Goal: Task Accomplishment & Management: Use online tool/utility

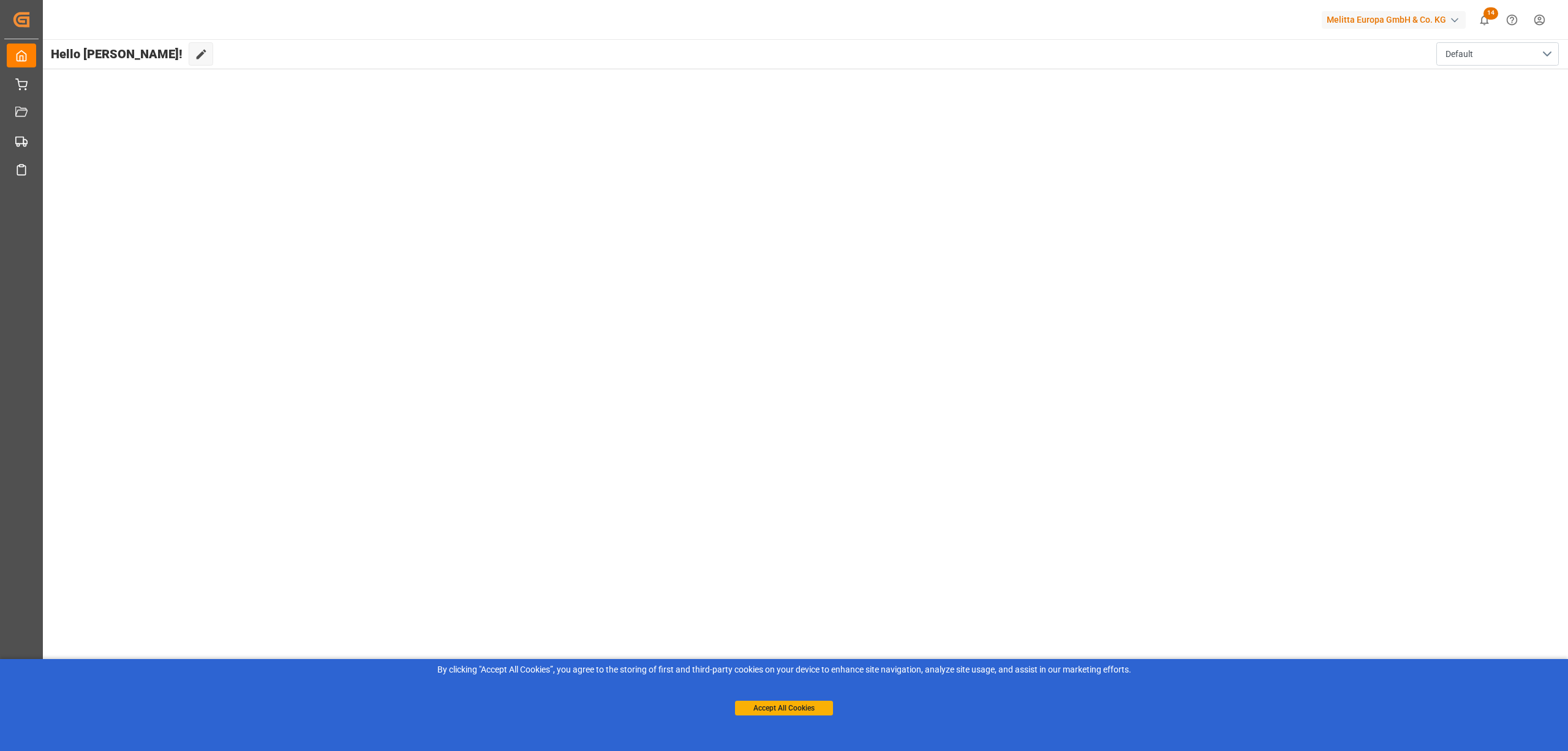
click at [1160, 207] on main "Hello [PERSON_NAME]! Edit Cockpit Default" at bounding box center [805, 391] width 1527 height 705
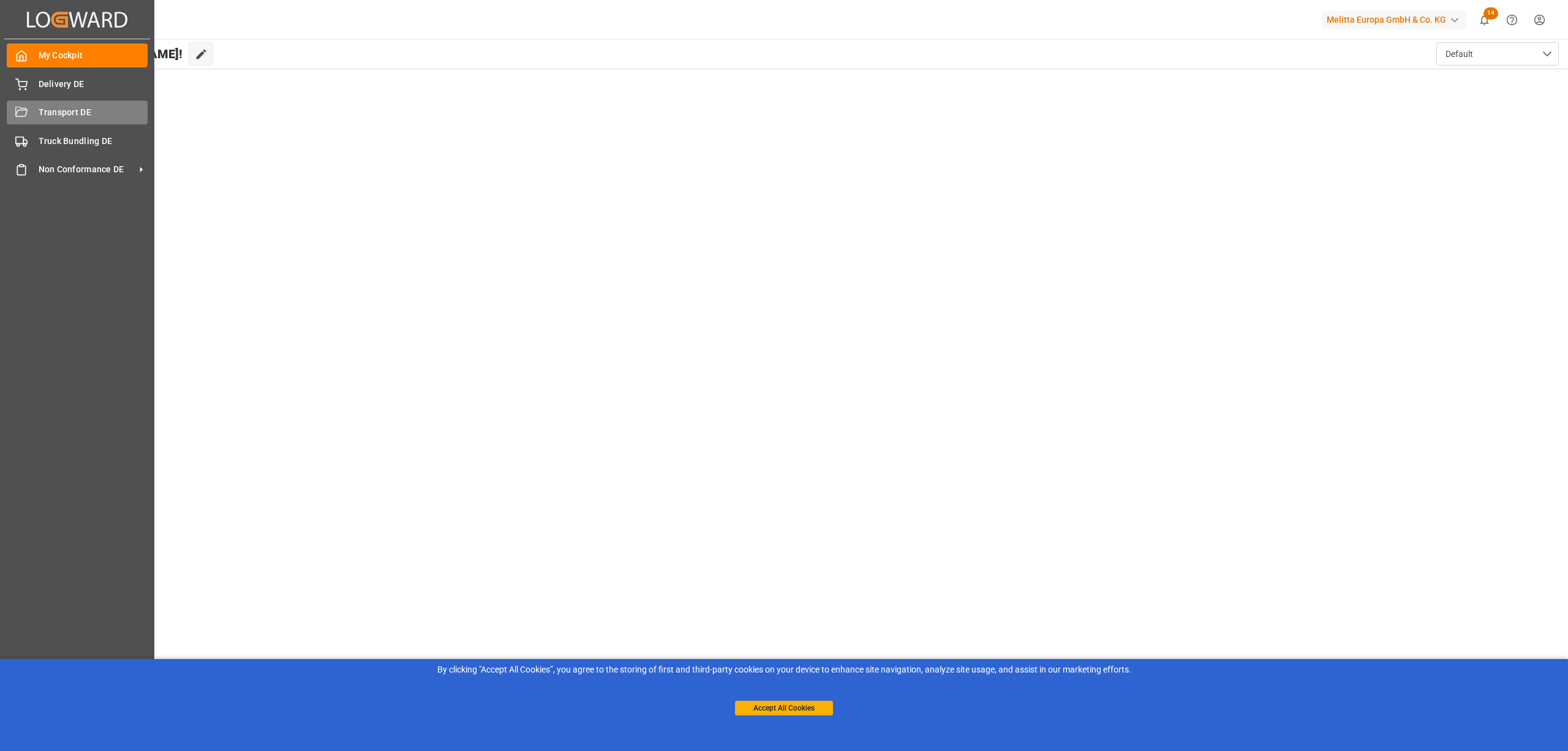
click at [29, 114] on div "Transport DE Transport DE" at bounding box center [76, 112] width 141 height 24
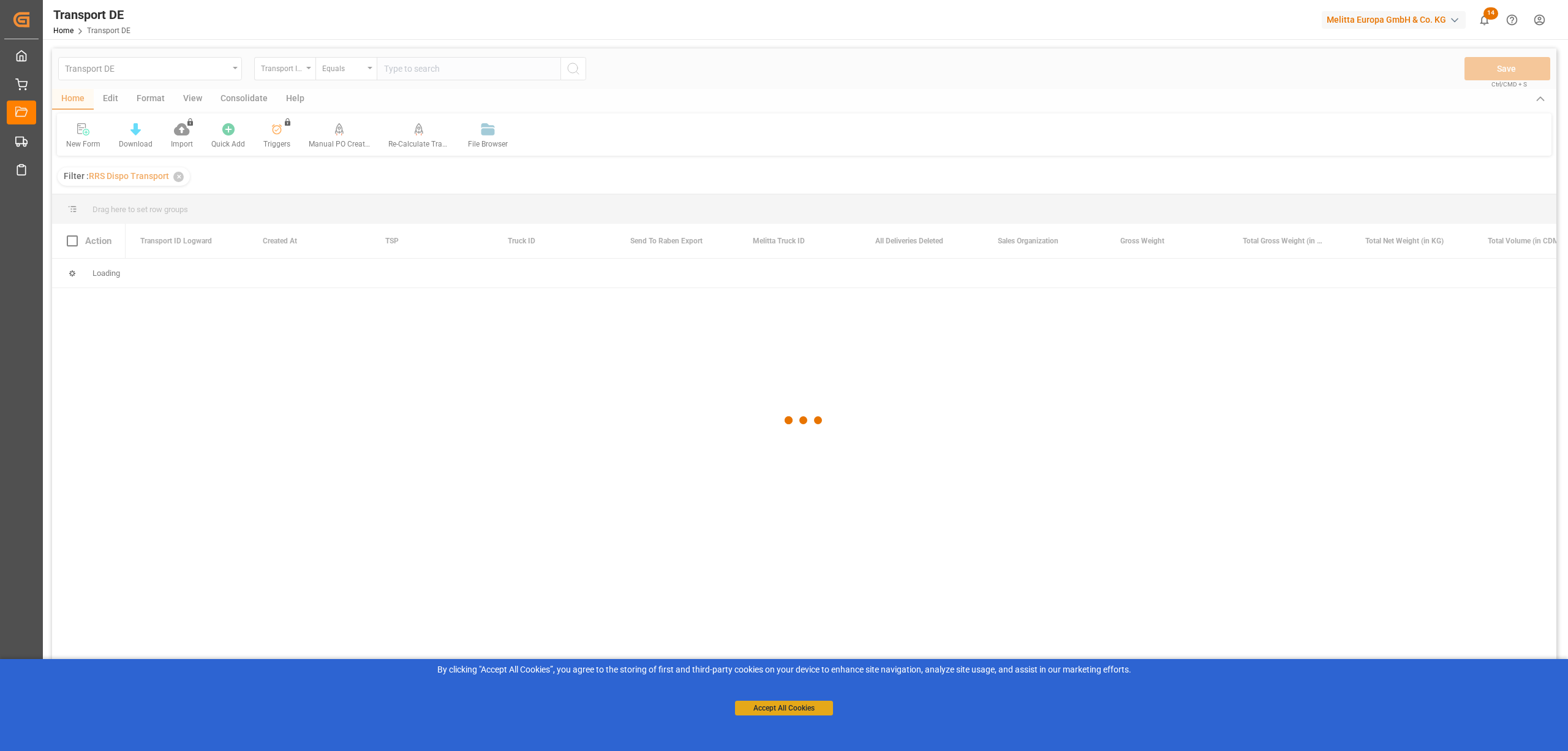
click at [784, 707] on button "Accept All Cookies" at bounding box center [784, 708] width 98 height 14
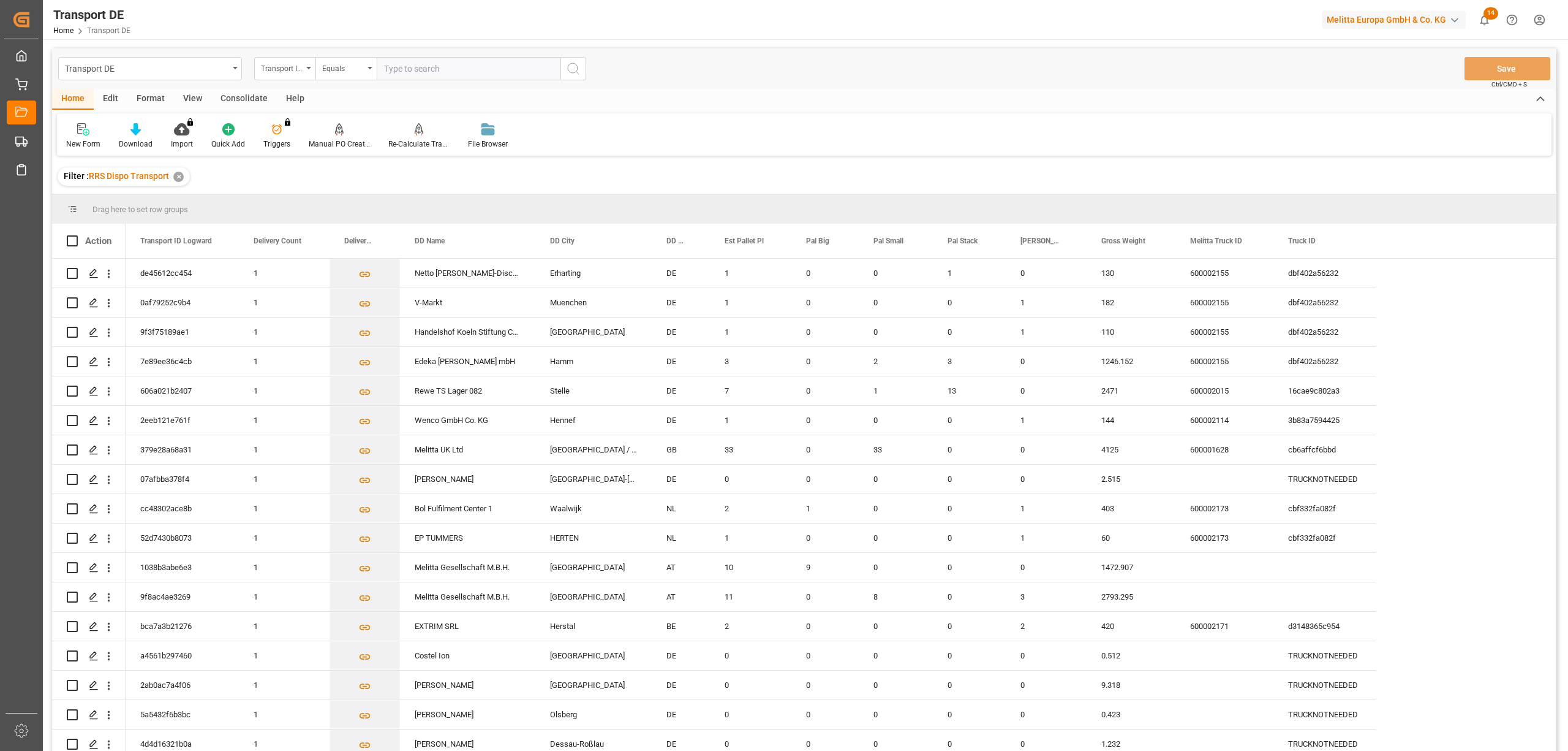
click at [250, 93] on div "Consolidate" at bounding box center [244, 99] width 65 height 21
click at [87, 126] on div at bounding box center [96, 129] width 60 height 13
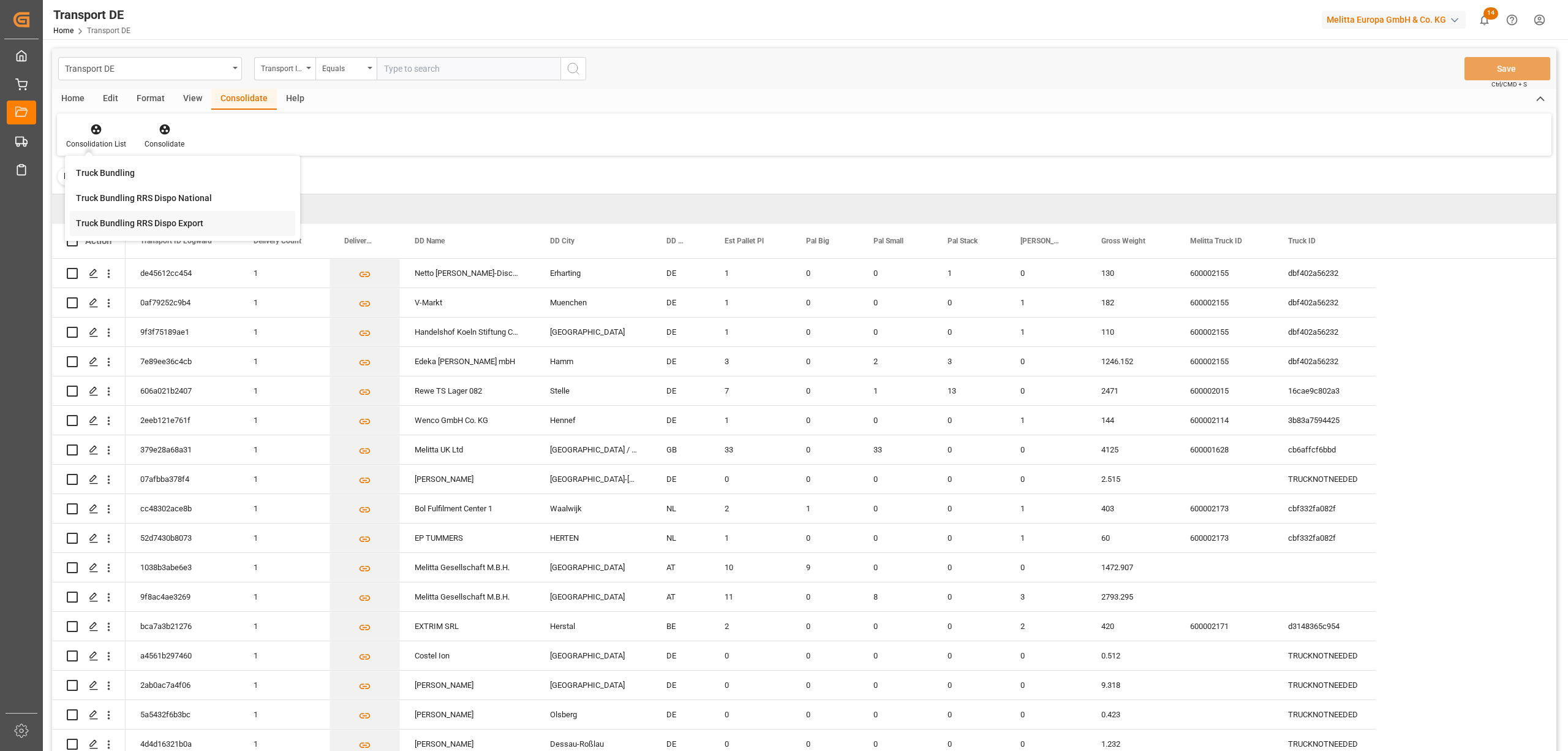
click at [110, 228] on div "Truck Bundling RRS Dispo Export" at bounding box center [139, 223] width 127 height 13
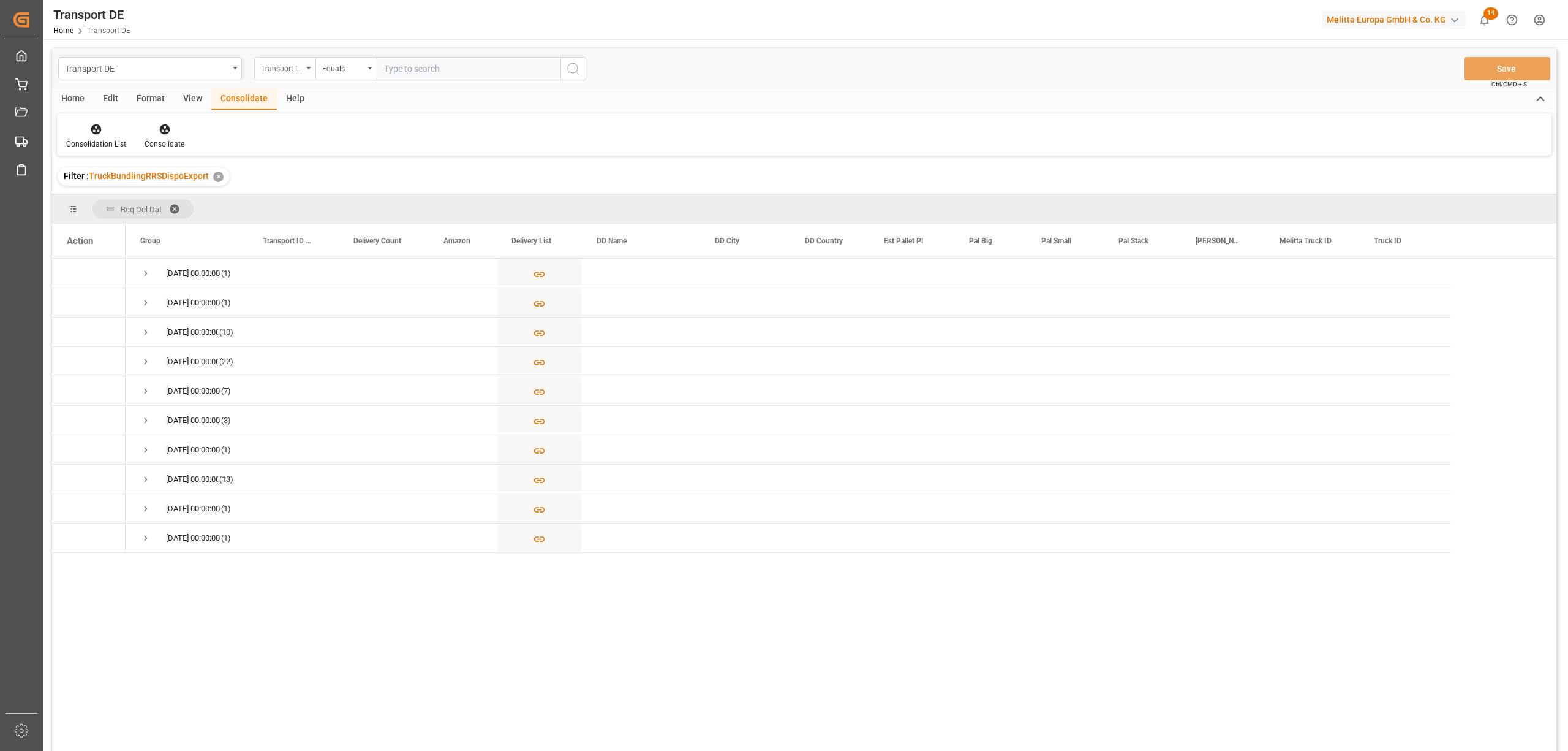
click at [265, 69] on div "Transport ID Logward" at bounding box center [282, 67] width 41 height 14
type input "route"
click at [298, 130] on div "Route" at bounding box center [346, 125] width 182 height 26
click at [327, 71] on div "Equals" at bounding box center [343, 67] width 41 height 14
click at [357, 205] on div "Starts with" at bounding box center [407, 202] width 182 height 26
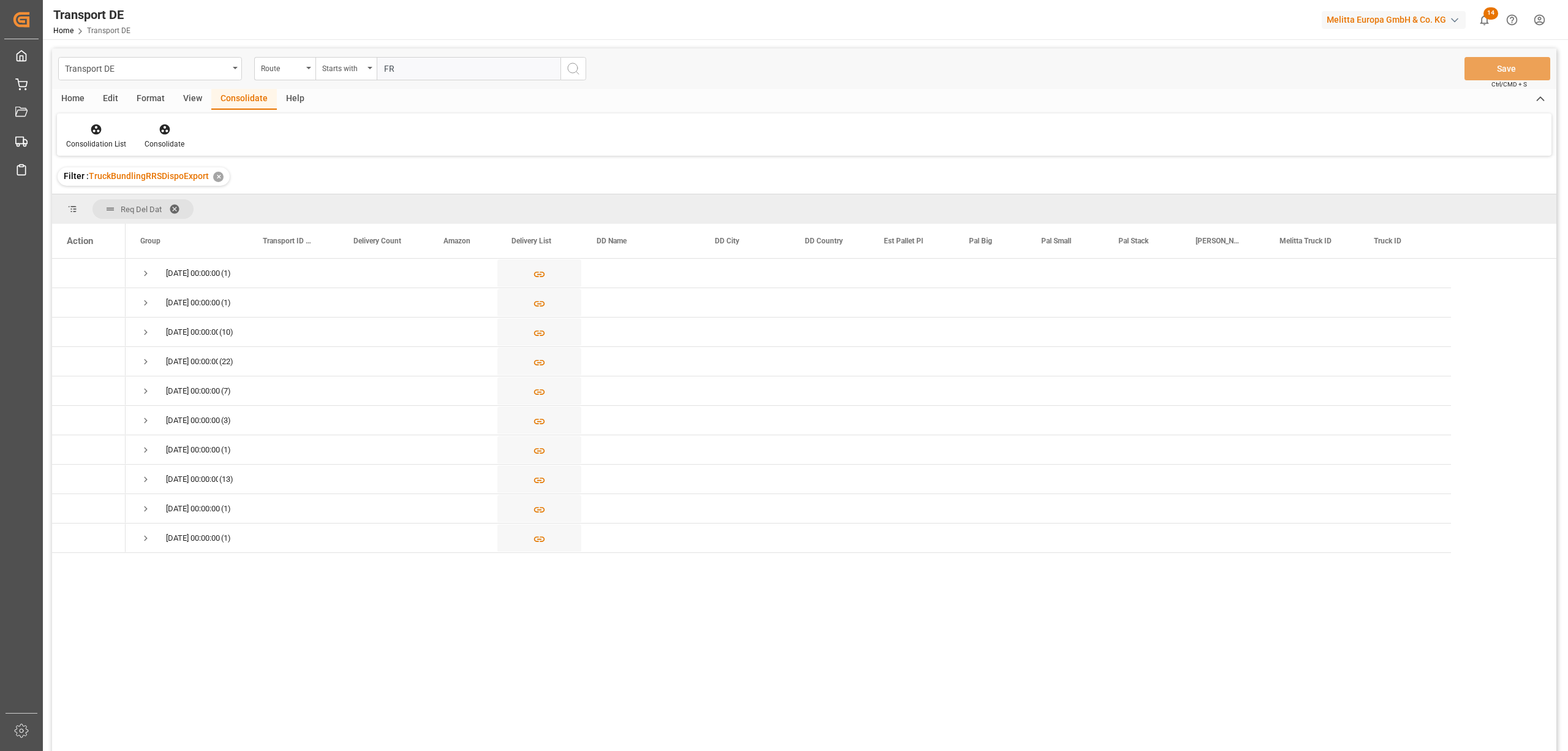
type input "FR"
click at [577, 67] on icon "search button" at bounding box center [573, 69] width 14 height 14
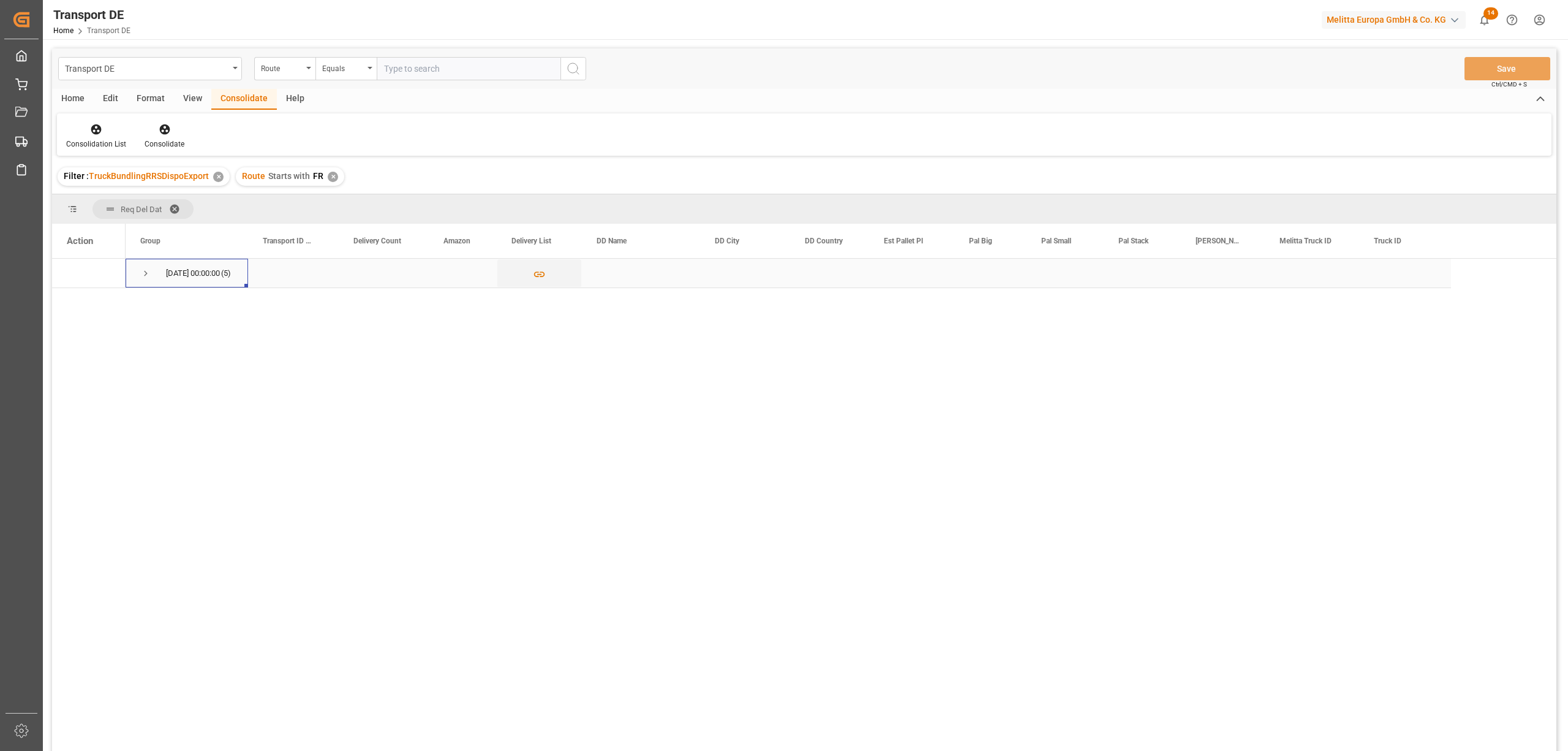
click at [147, 270] on span "Press SPACE to select this row." at bounding box center [146, 273] width 11 height 11
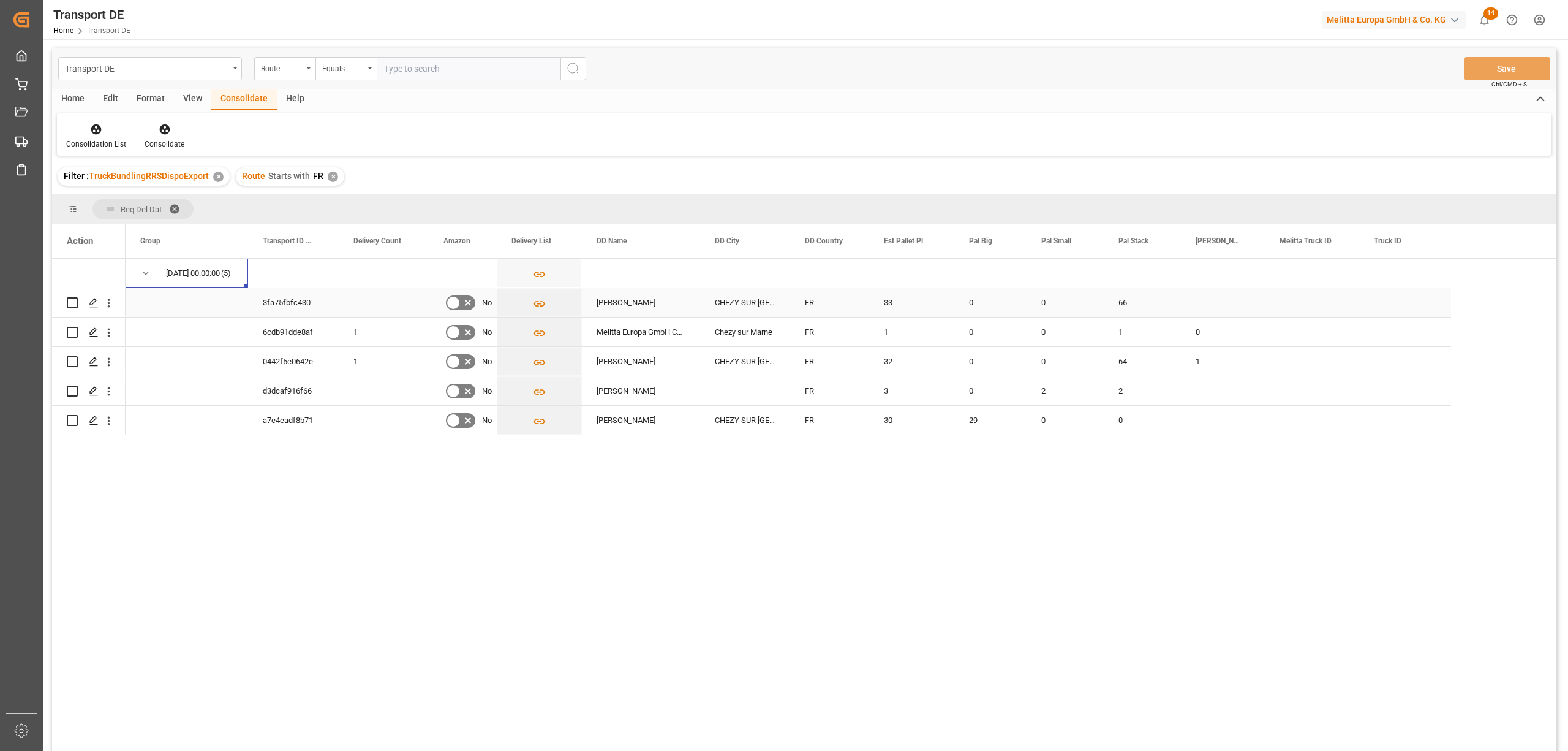
click at [70, 300] on input "Press Space to toggle row selection (unchecked)" at bounding box center [73, 303] width 11 height 11
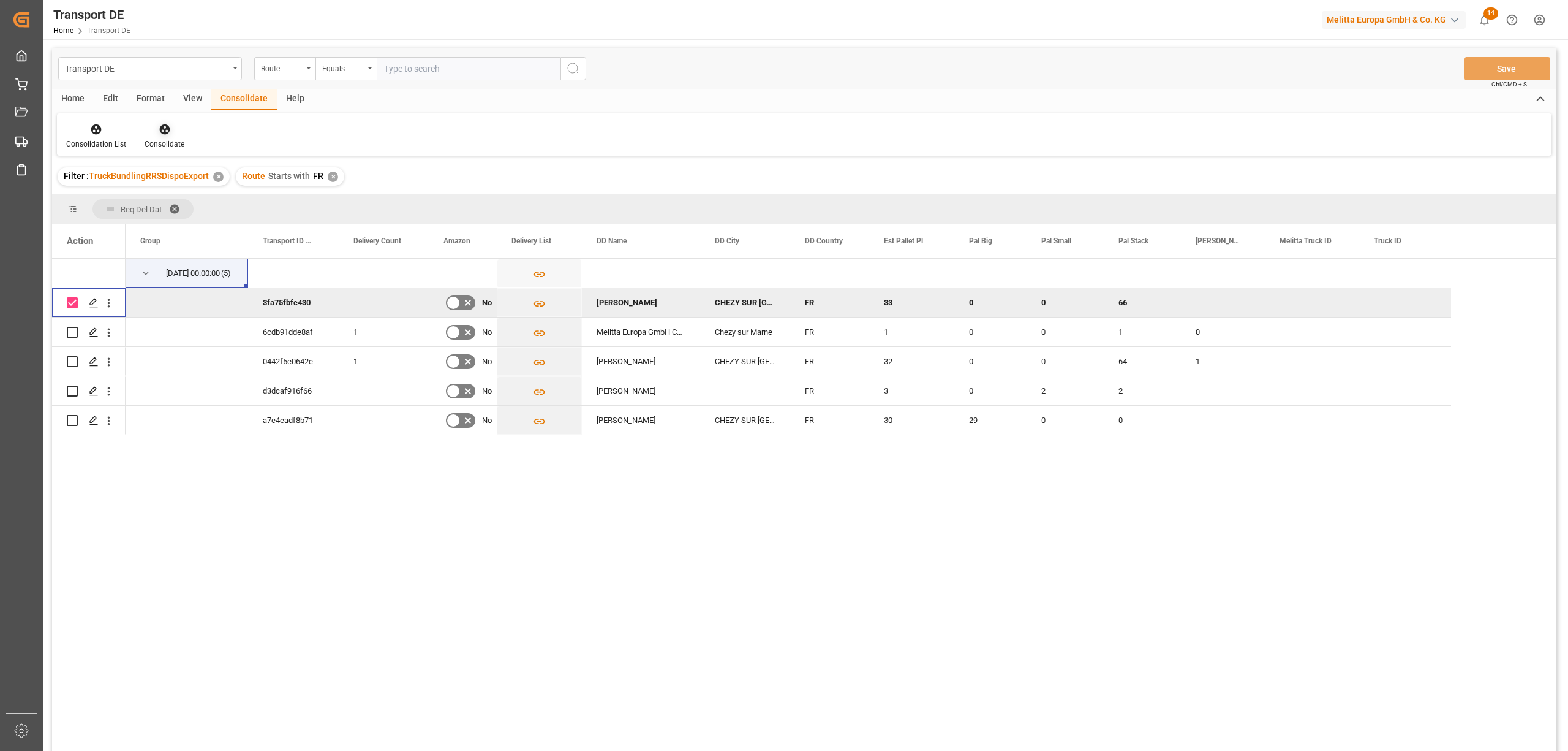
click at [159, 136] on div "Consolidate" at bounding box center [164, 136] width 58 height 27
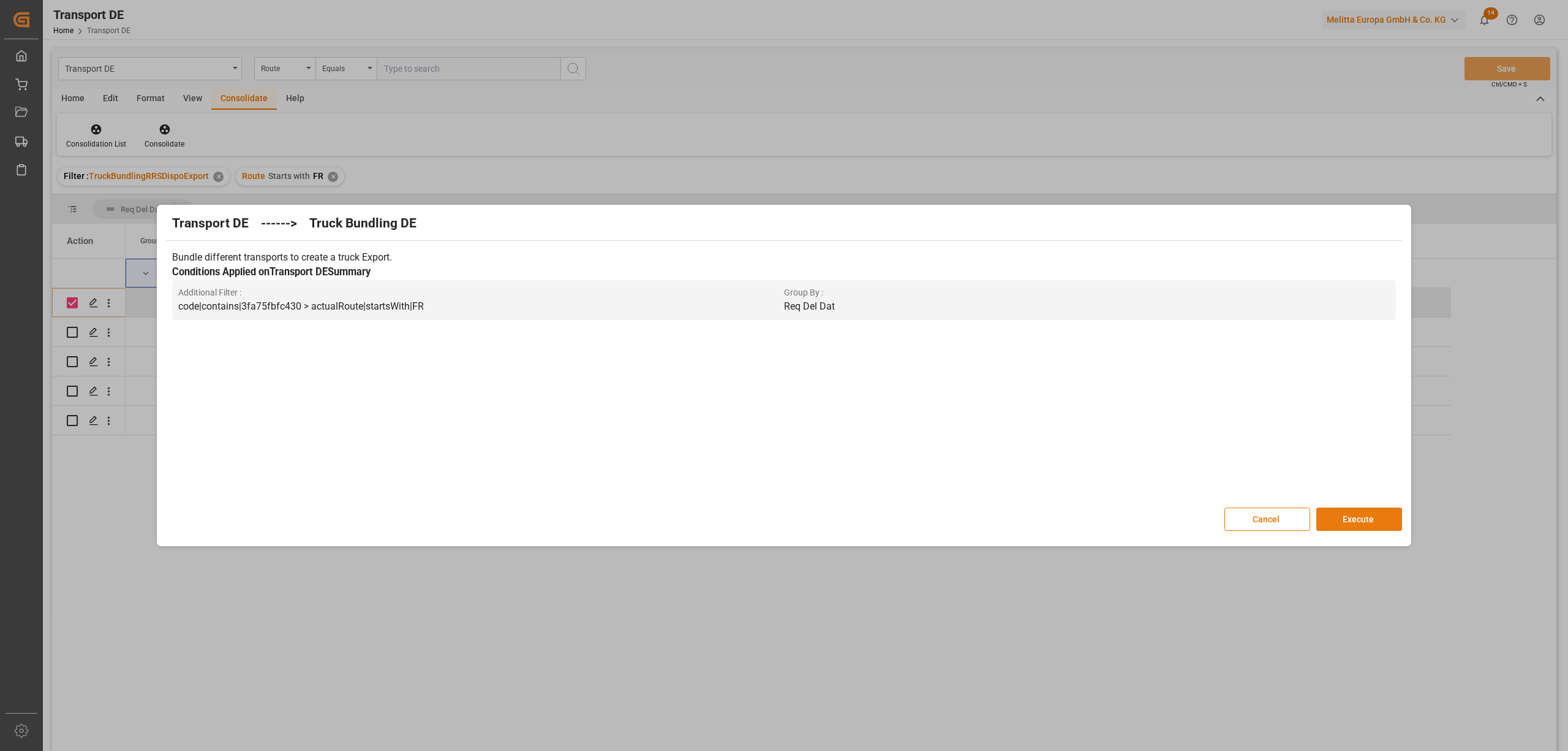
click at [1355, 516] on button "Execute" at bounding box center [1359, 519] width 86 height 23
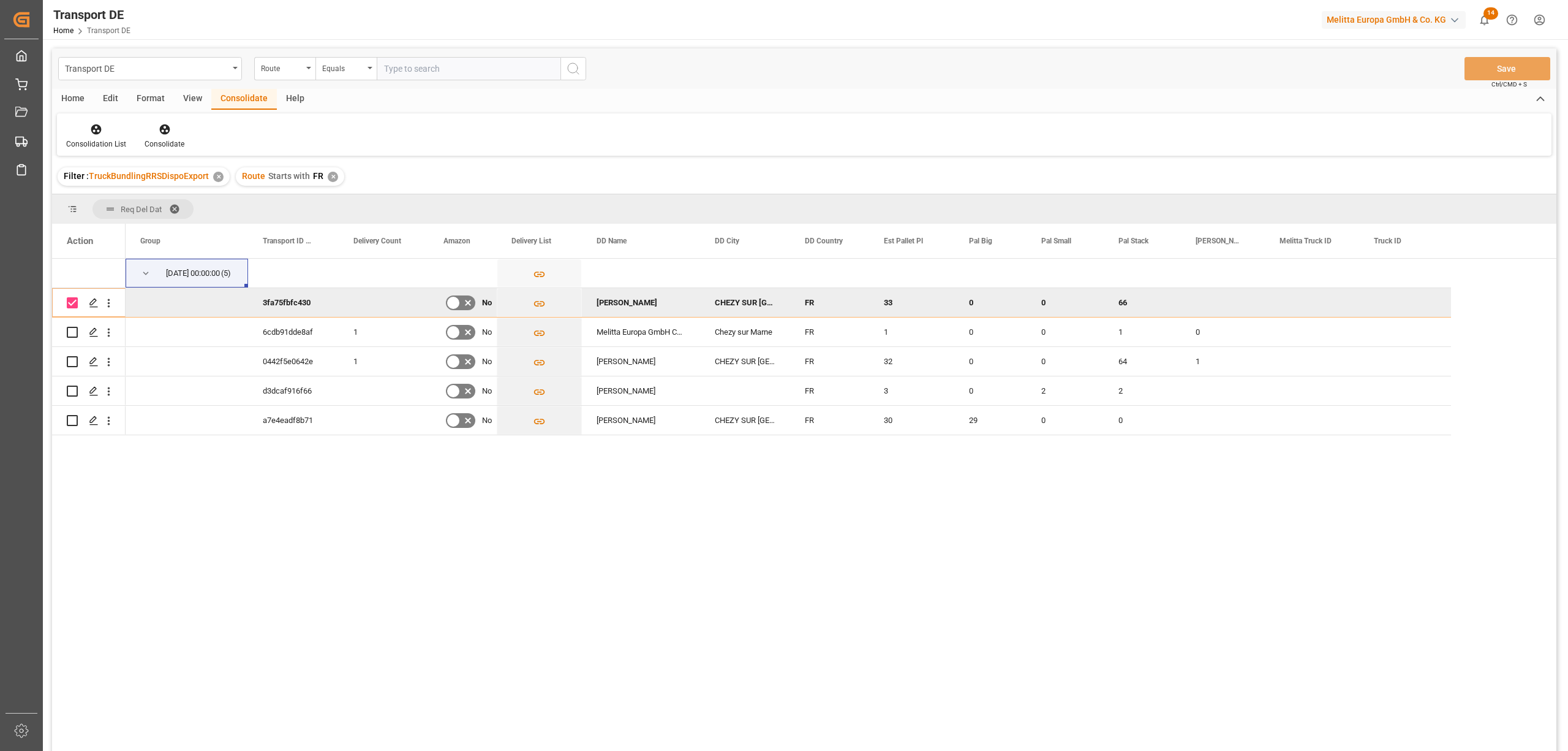
click at [70, 301] on input "Press Space to toggle row selection (checked)" at bounding box center [73, 303] width 11 height 11
checkbox input "false"
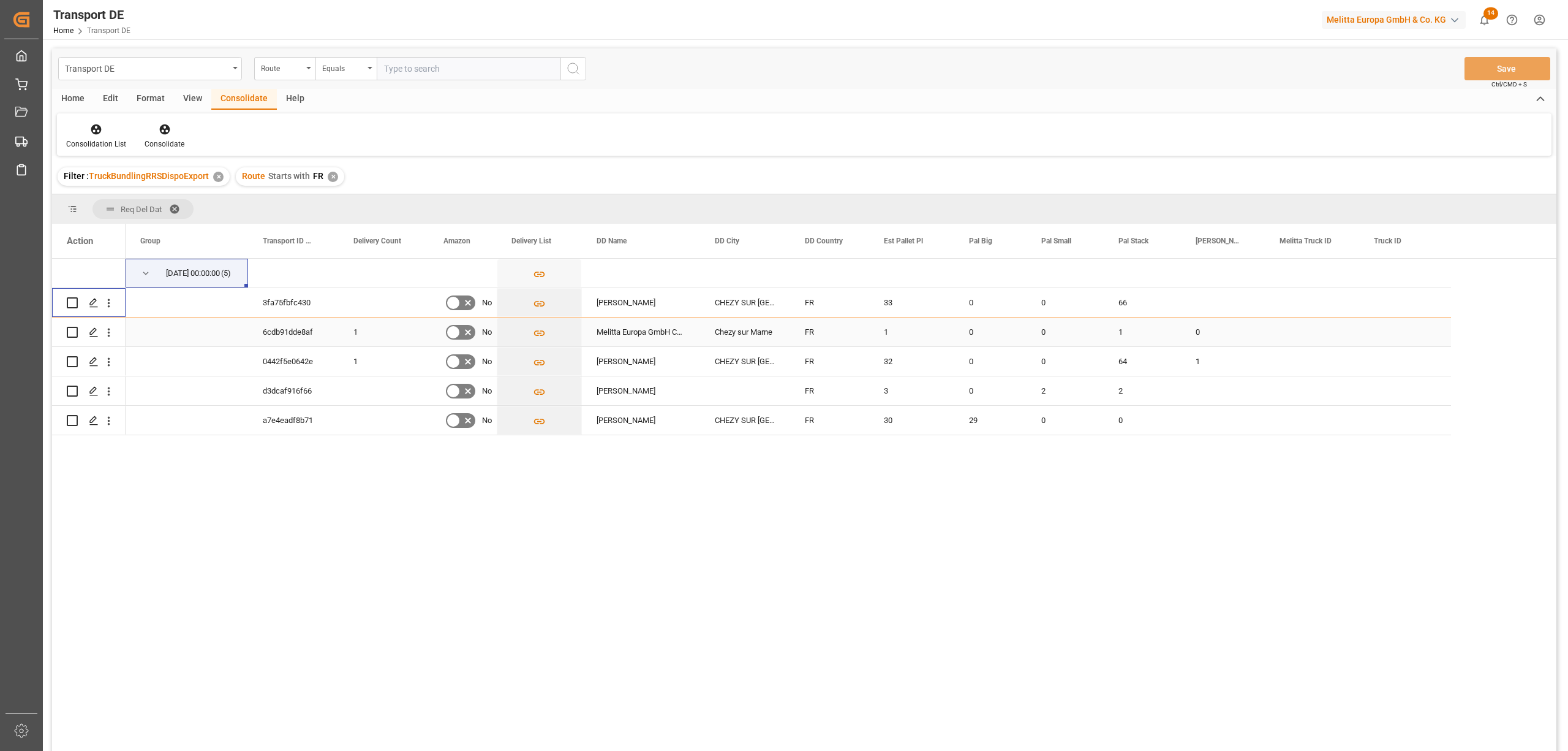
click at [69, 330] on input "Press Space to toggle row selection (unchecked)" at bounding box center [73, 332] width 11 height 11
checkbox input "true"
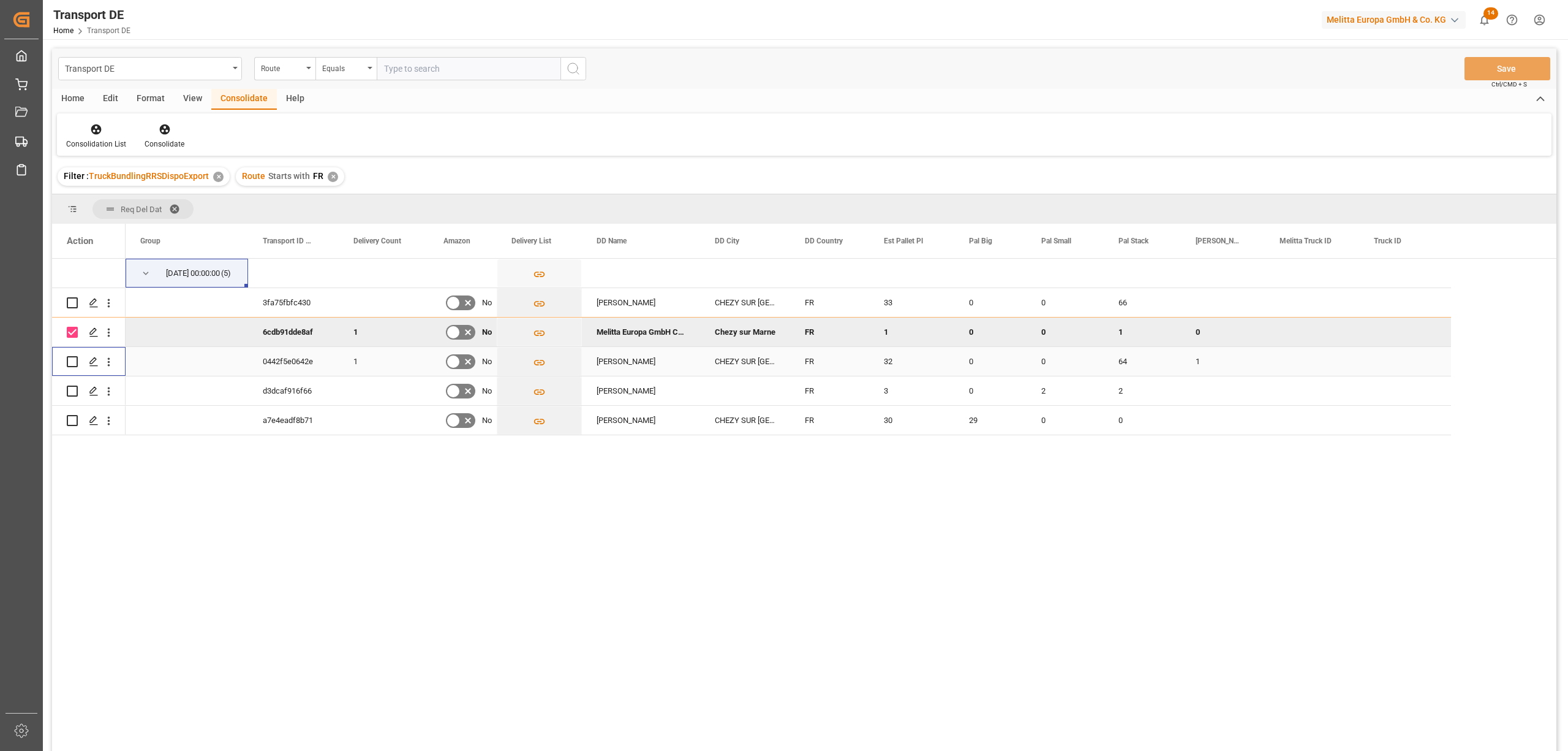
click at [72, 361] on input "Press Space to toggle row selection (unchecked)" at bounding box center [73, 362] width 11 height 11
checkbox input "true"
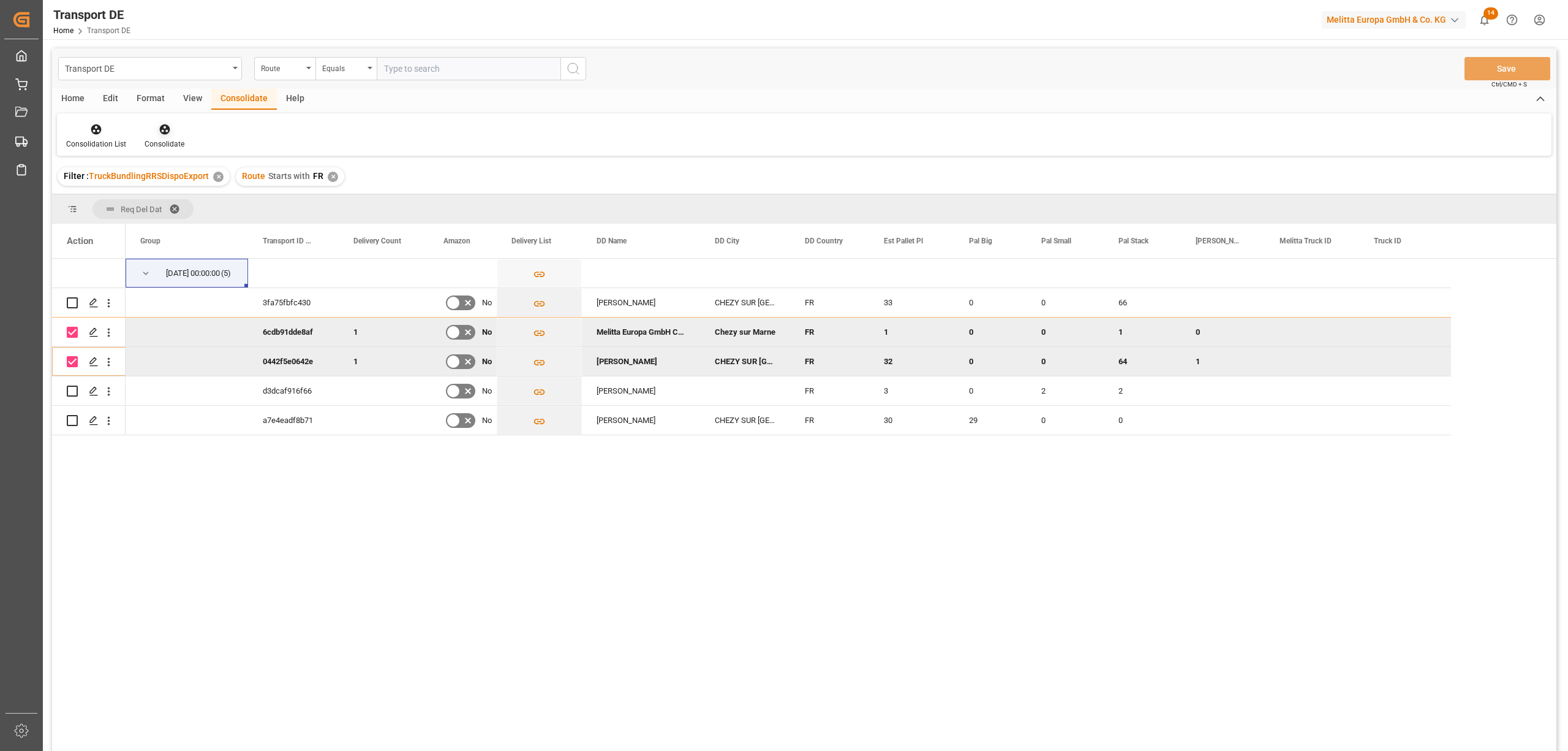
click at [164, 132] on icon at bounding box center [164, 129] width 12 height 12
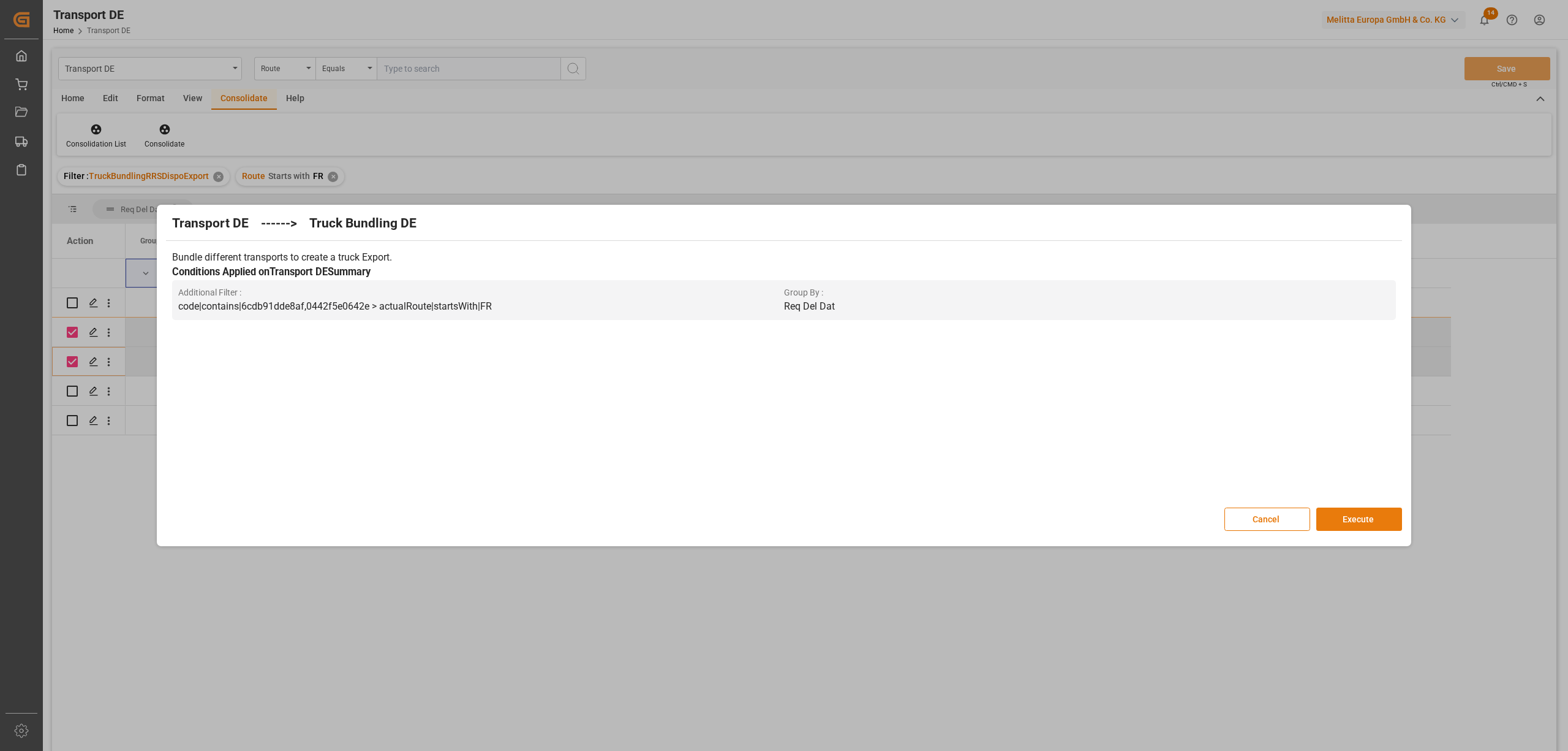
click at [1358, 522] on button "Execute" at bounding box center [1359, 519] width 86 height 23
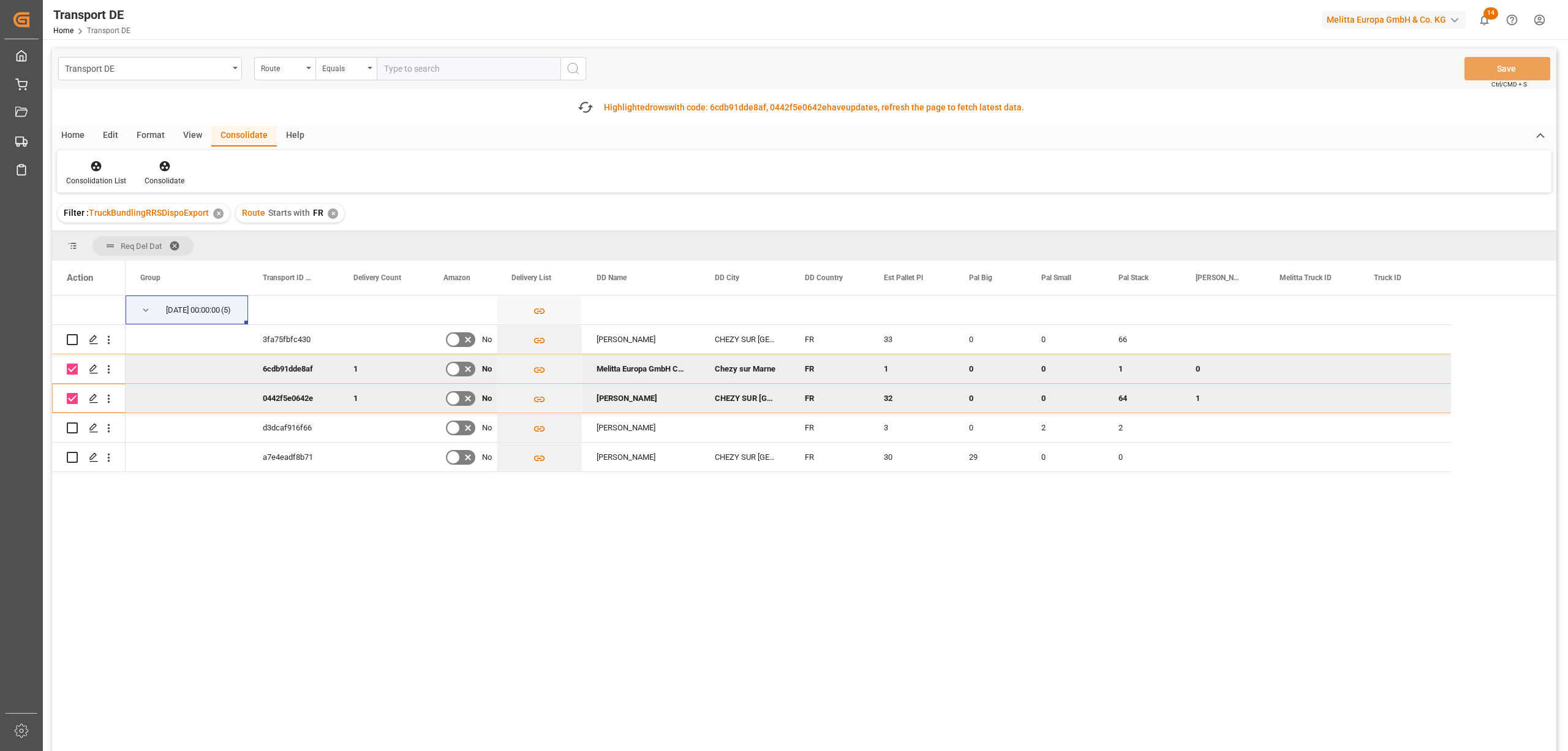
click at [88, 155] on div "Consolidation List Consolidate" at bounding box center [805, 171] width 1495 height 42
click at [90, 168] on icon at bounding box center [96, 166] width 12 height 12
click at [133, 271] on div "Transport DE Route Equals Save Ctrl/CMD + S Fetch latest updates Highlighted ro…" at bounding box center [804, 434] width 1504 height 772
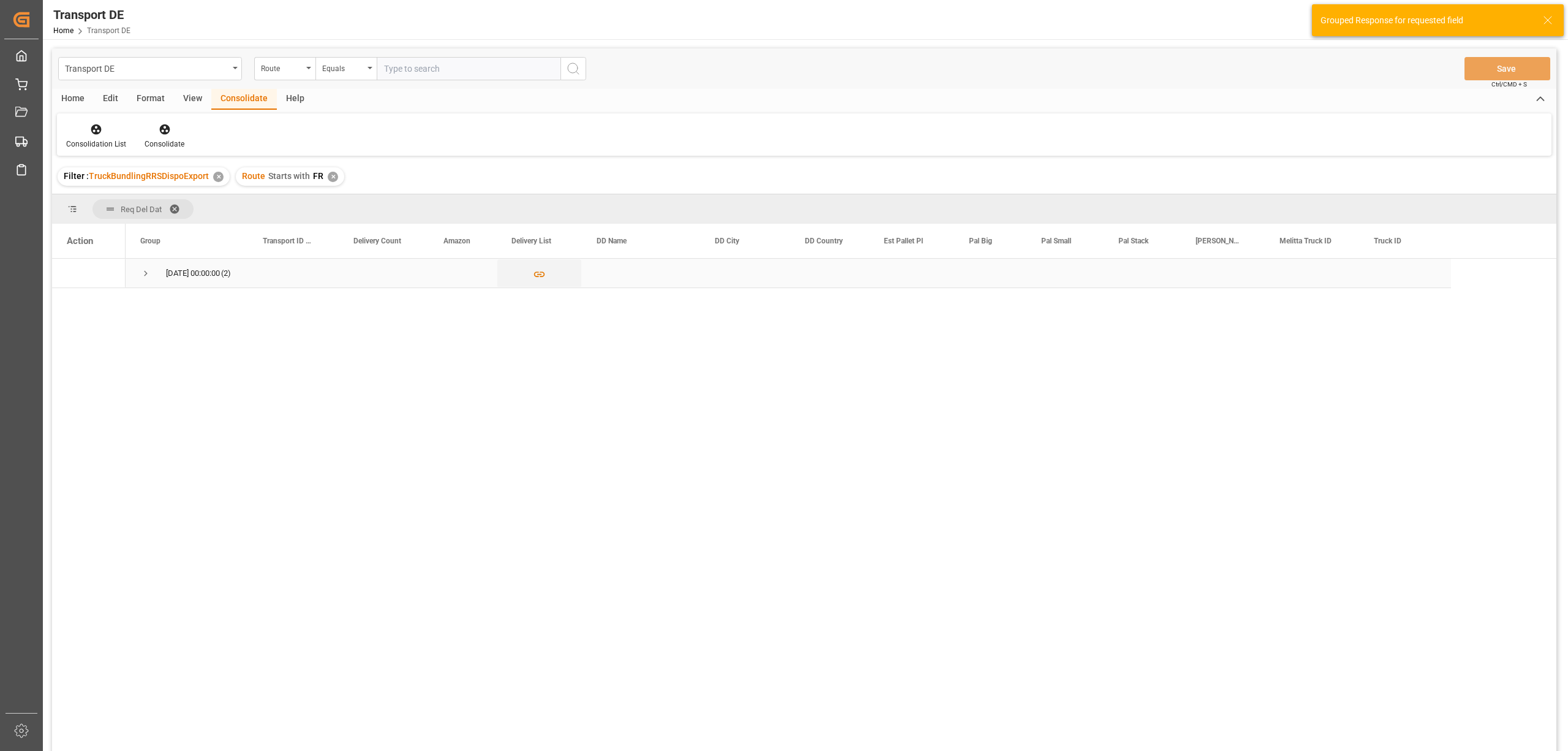
click at [143, 277] on span "Press SPACE to select this row." at bounding box center [146, 273] width 11 height 11
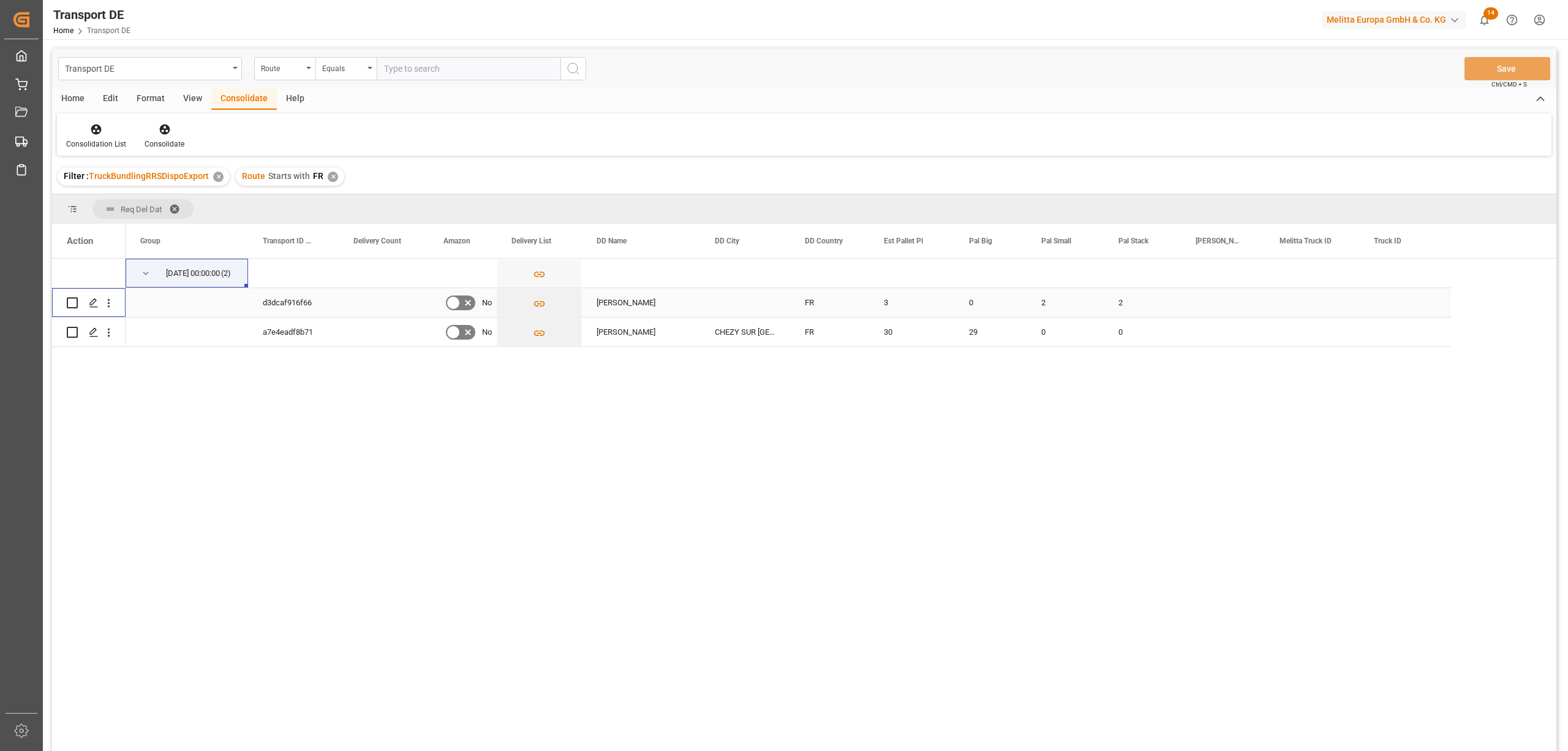
click at [72, 299] on input "Press Space to toggle row selection (unchecked)" at bounding box center [73, 303] width 11 height 11
checkbox input "true"
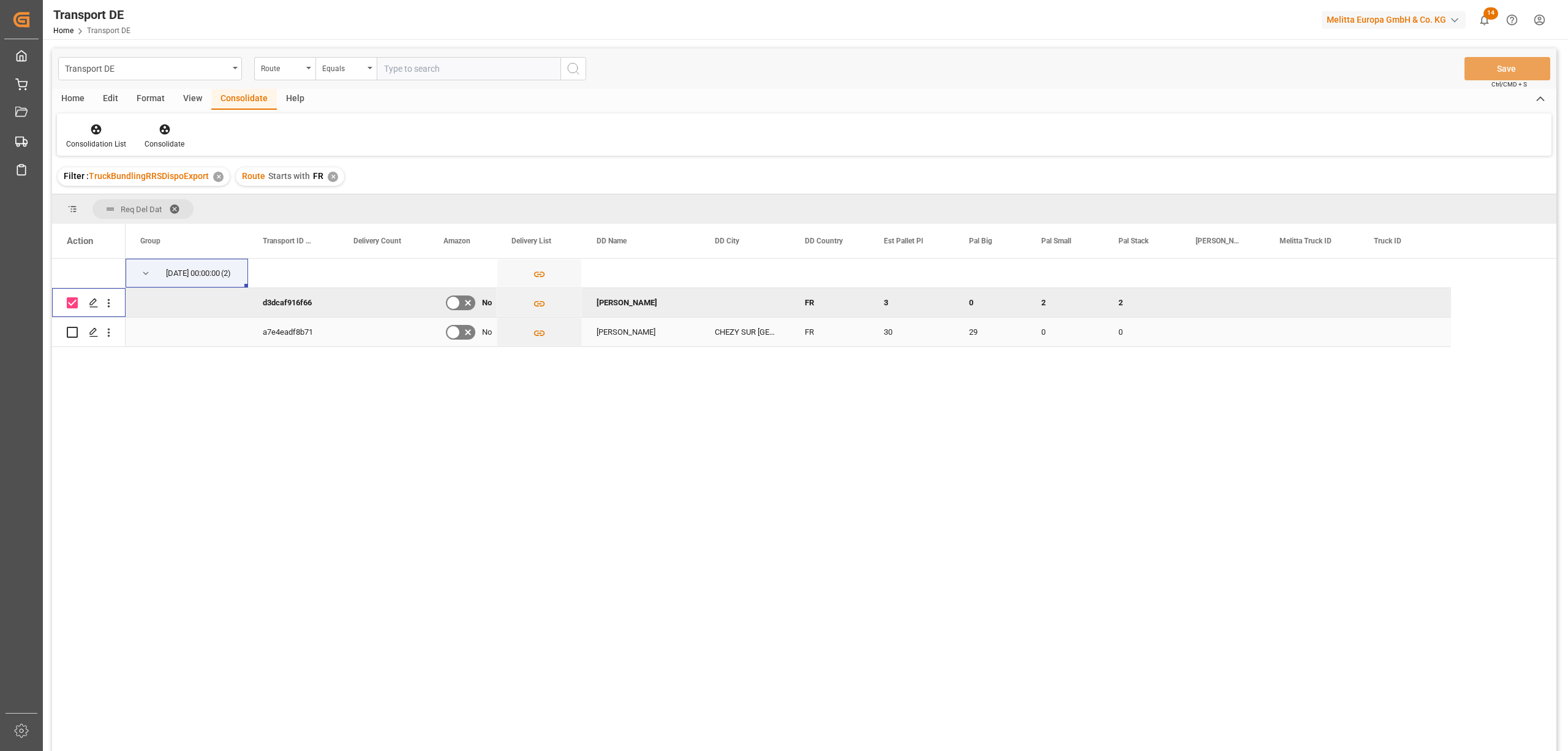
click at [68, 330] on input "Press Space to toggle row selection (unchecked)" at bounding box center [73, 332] width 11 height 11
checkbox input "true"
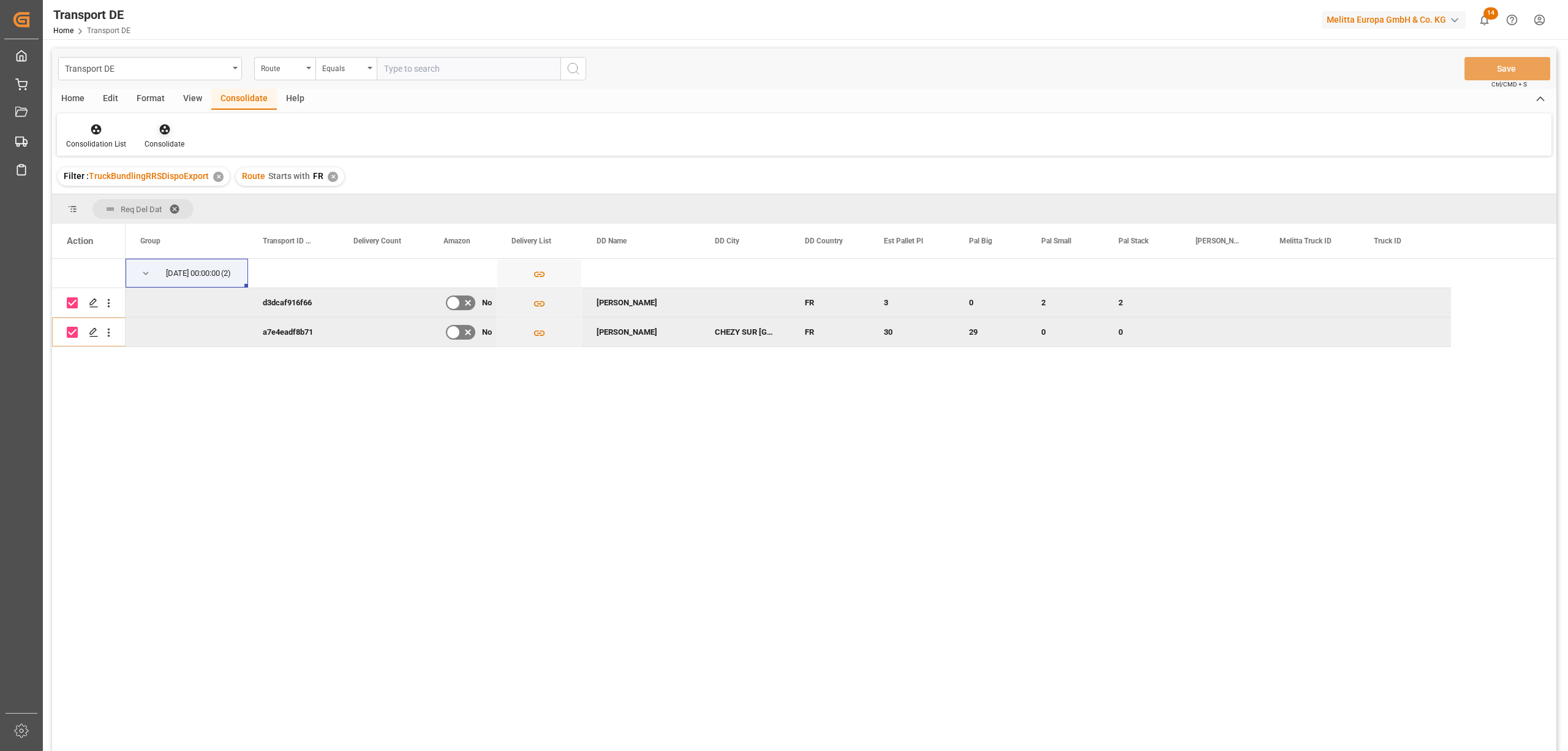
click at [159, 128] on icon at bounding box center [164, 129] width 10 height 10
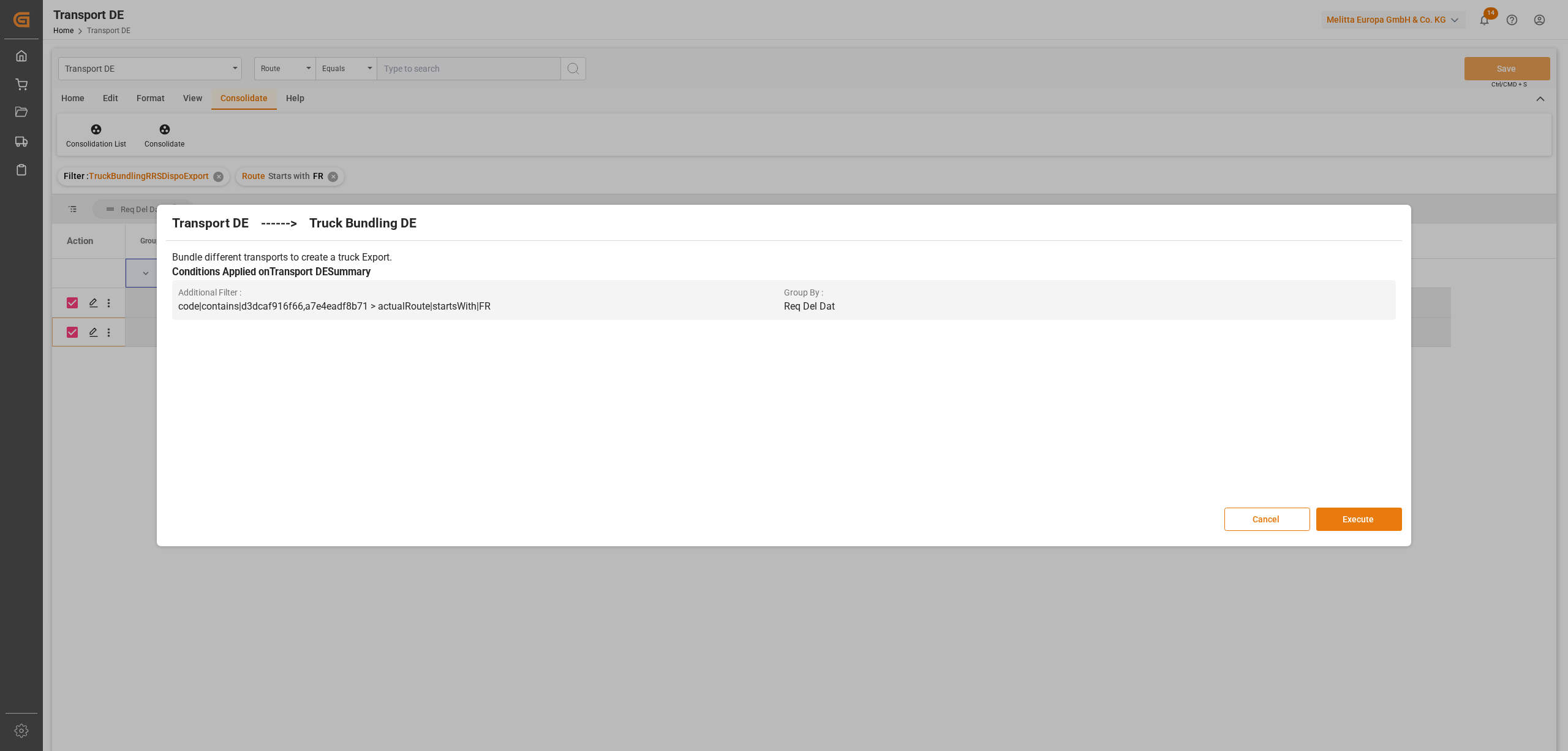
click at [1343, 518] on button "Execute" at bounding box center [1359, 519] width 86 height 23
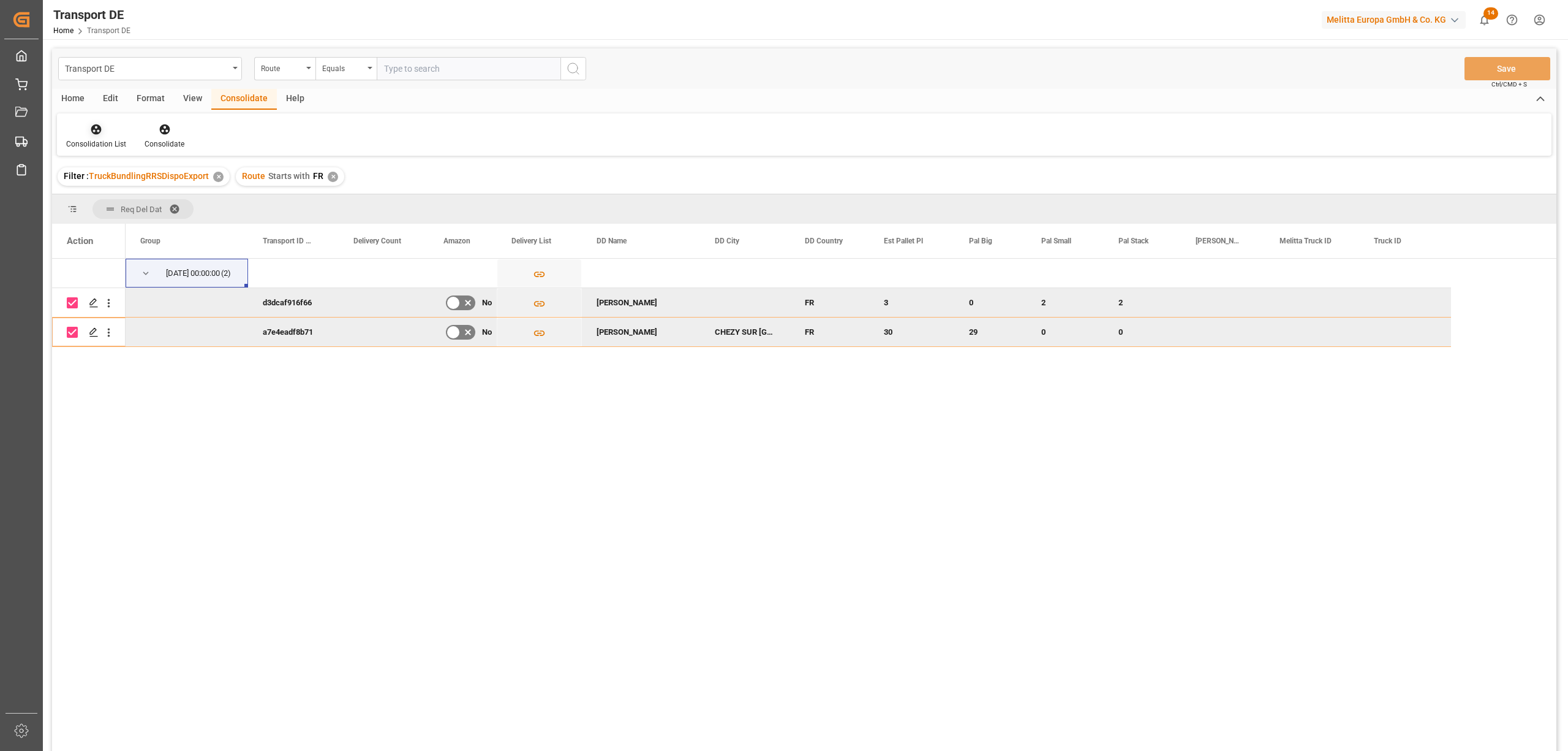
click at [94, 141] on div "Consolidation List" at bounding box center [96, 144] width 60 height 11
click at [148, 226] on div "Transport DE Route Equals Save Ctrl/CMD + S Home Edit Format View Consolidate H…" at bounding box center [804, 416] width 1504 height 735
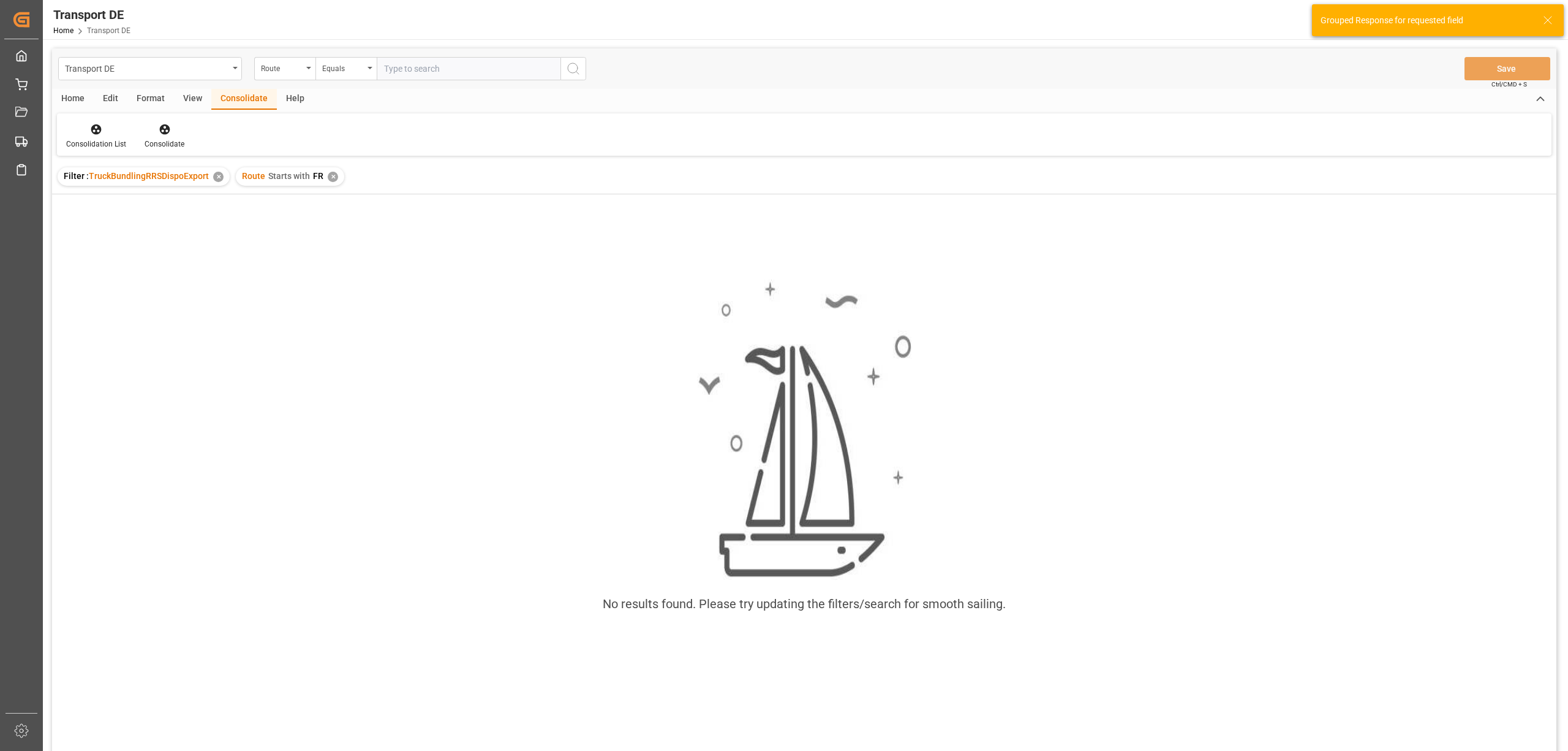
click at [336, 175] on div "Route Starts with FR ✕" at bounding box center [290, 176] width 108 height 18
click at [328, 176] on div "✕" at bounding box center [332, 176] width 10 height 10
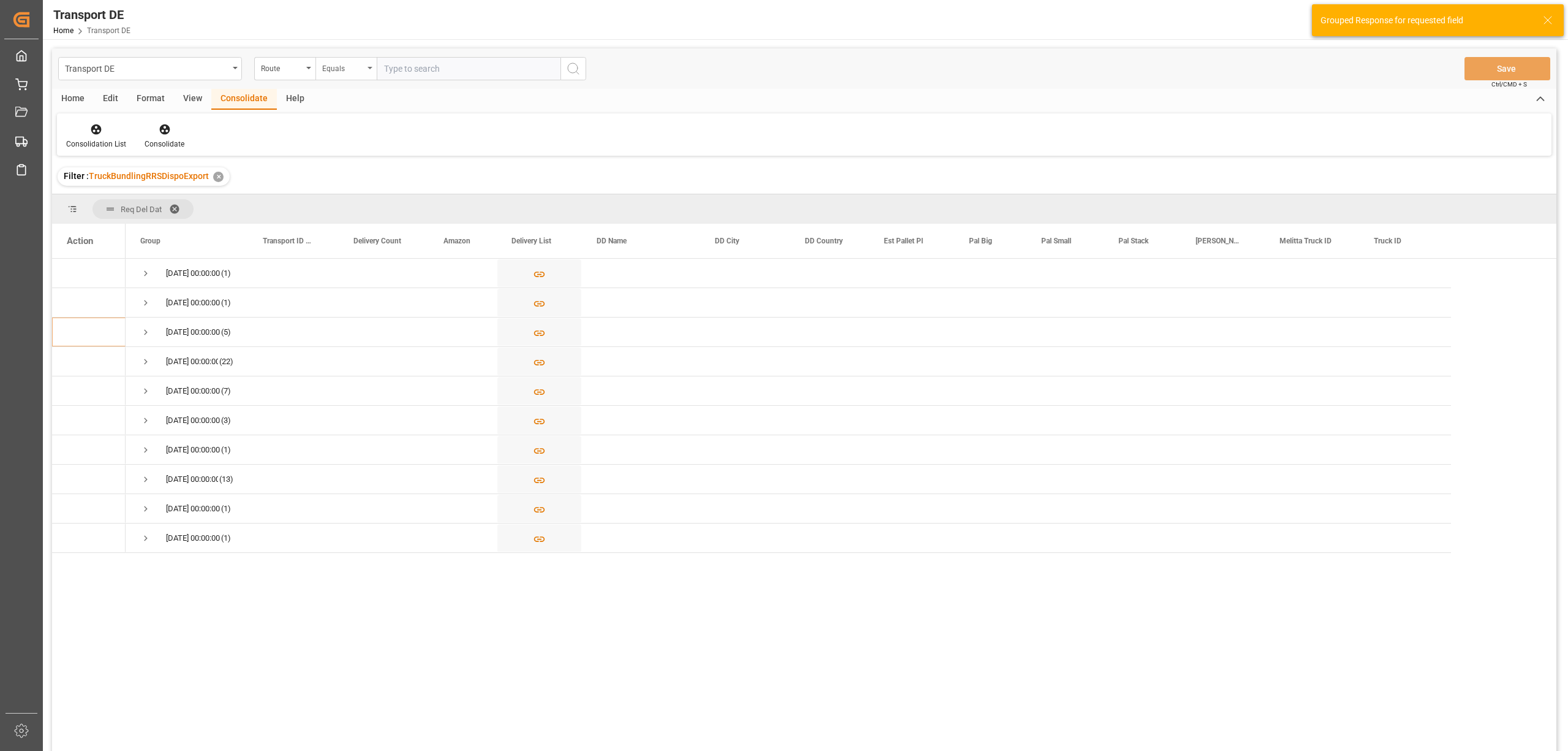
click at [347, 72] on div "Equals" at bounding box center [343, 67] width 41 height 14
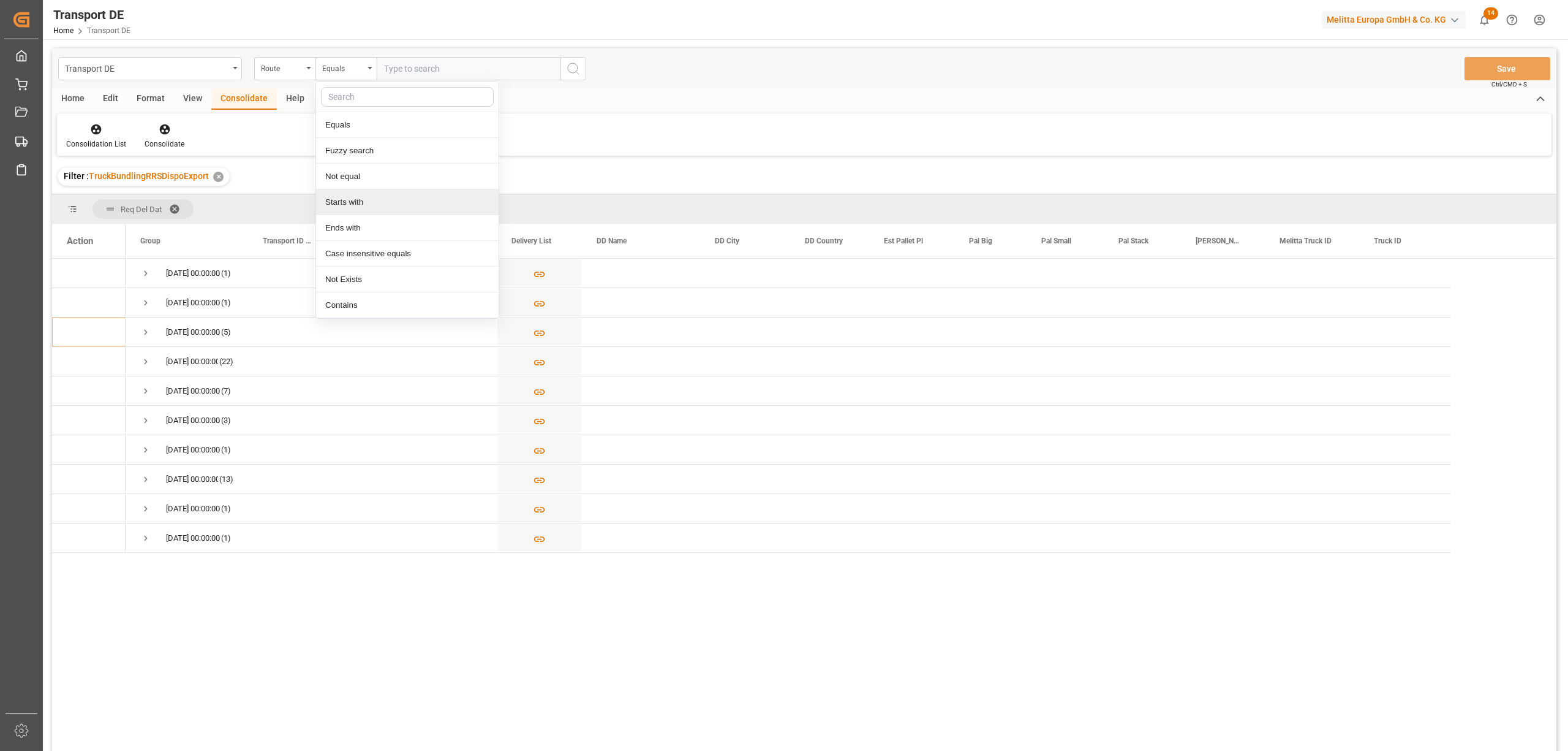
click at [346, 207] on div "Starts with" at bounding box center [407, 202] width 182 height 26
type input "AT"
click at [577, 68] on circle "search button" at bounding box center [573, 68] width 10 height 10
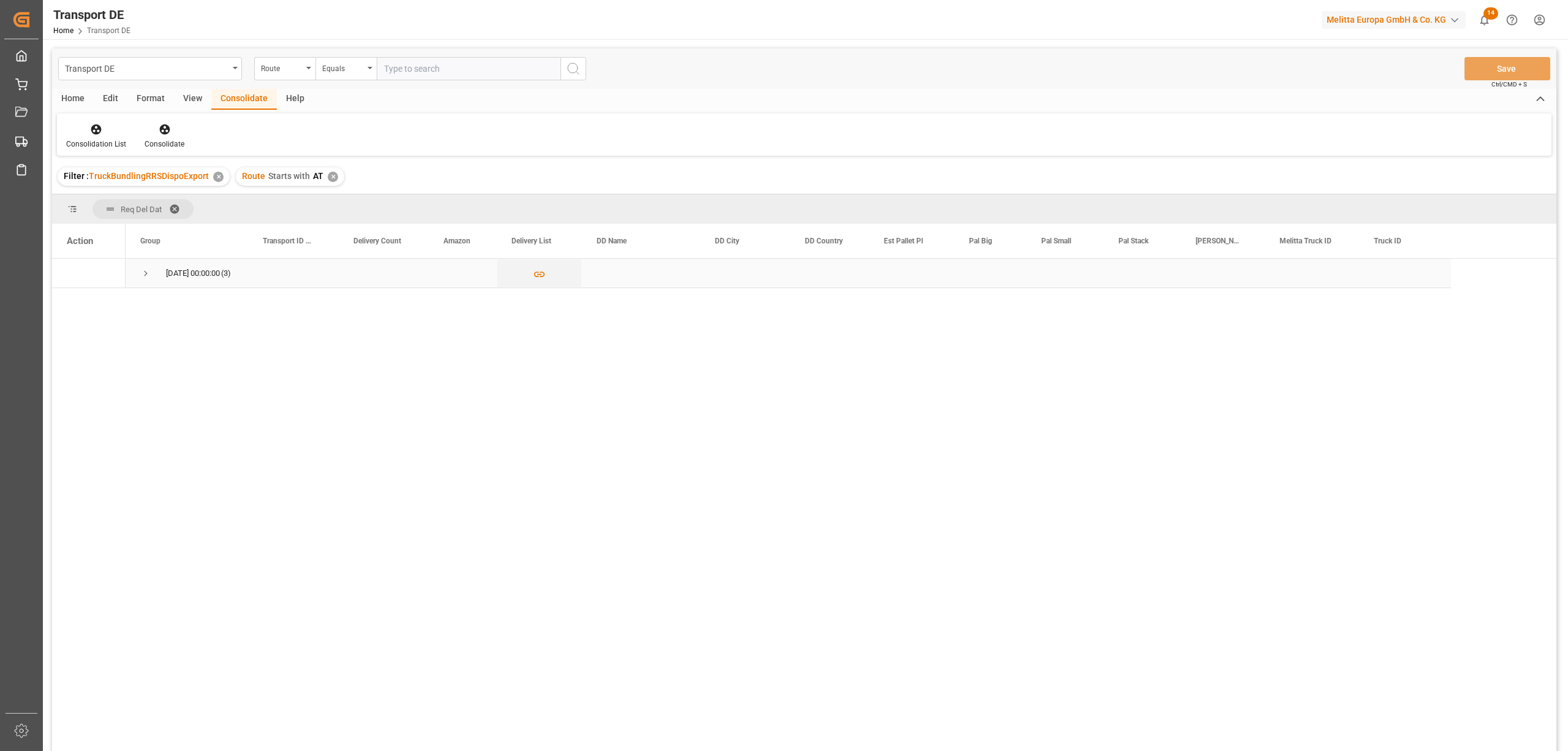
click at [141, 274] on span "Press SPACE to select this row." at bounding box center [146, 273] width 11 height 11
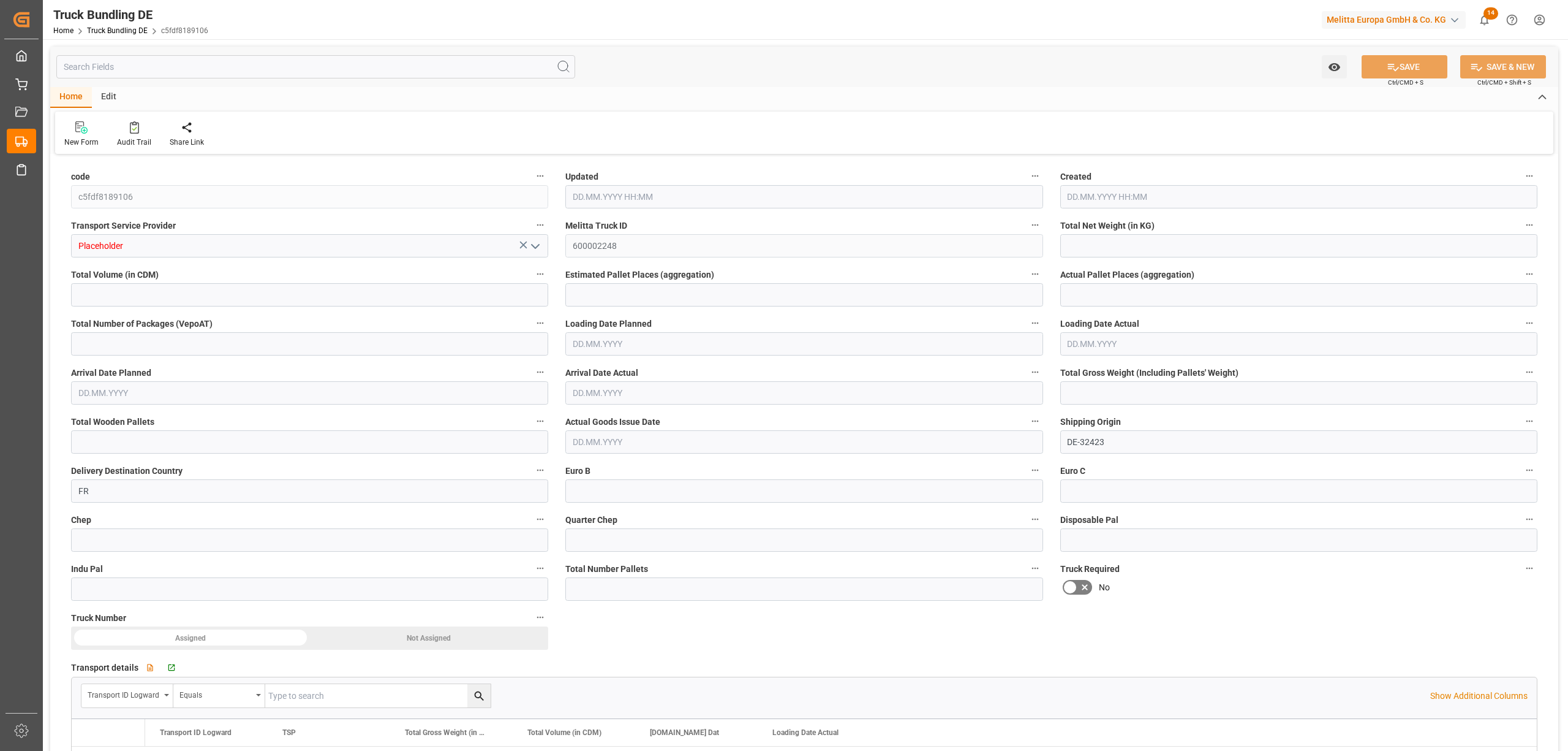
type input "5512.32"
type input "54362.88"
type input "33"
type input "0"
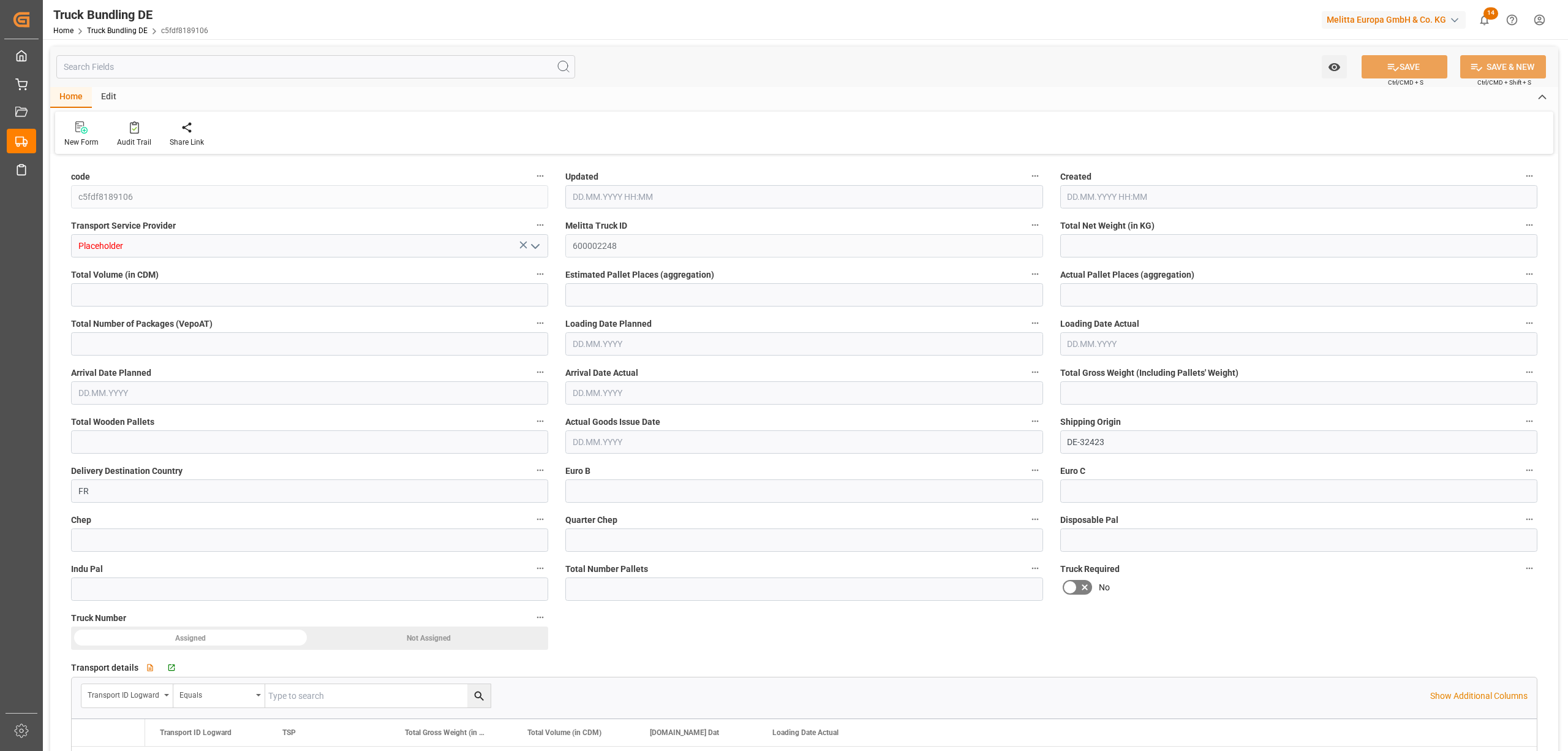
type input "8580"
type input "66"
type input "0"
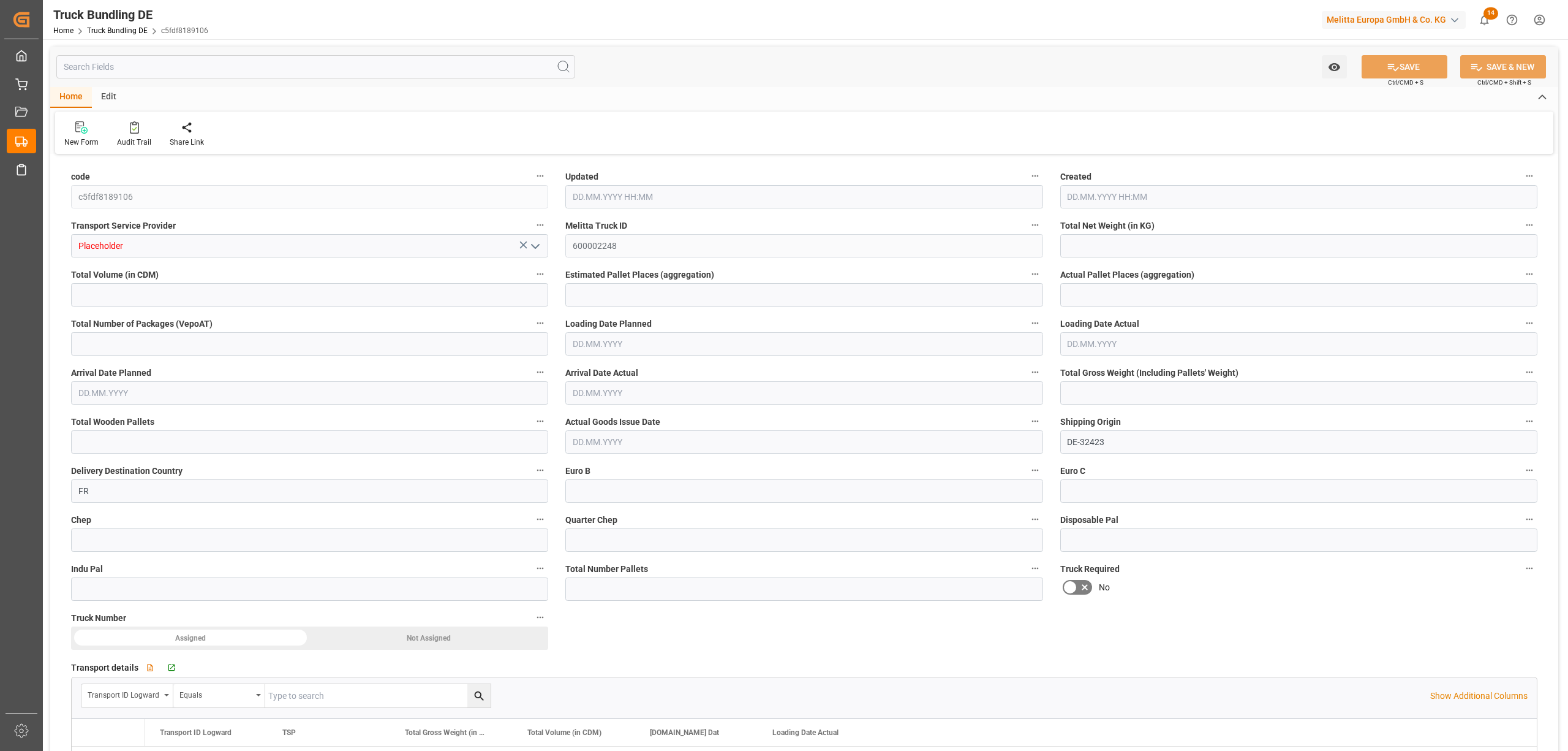
type input "0"
type input "03.09.2025 10:36"
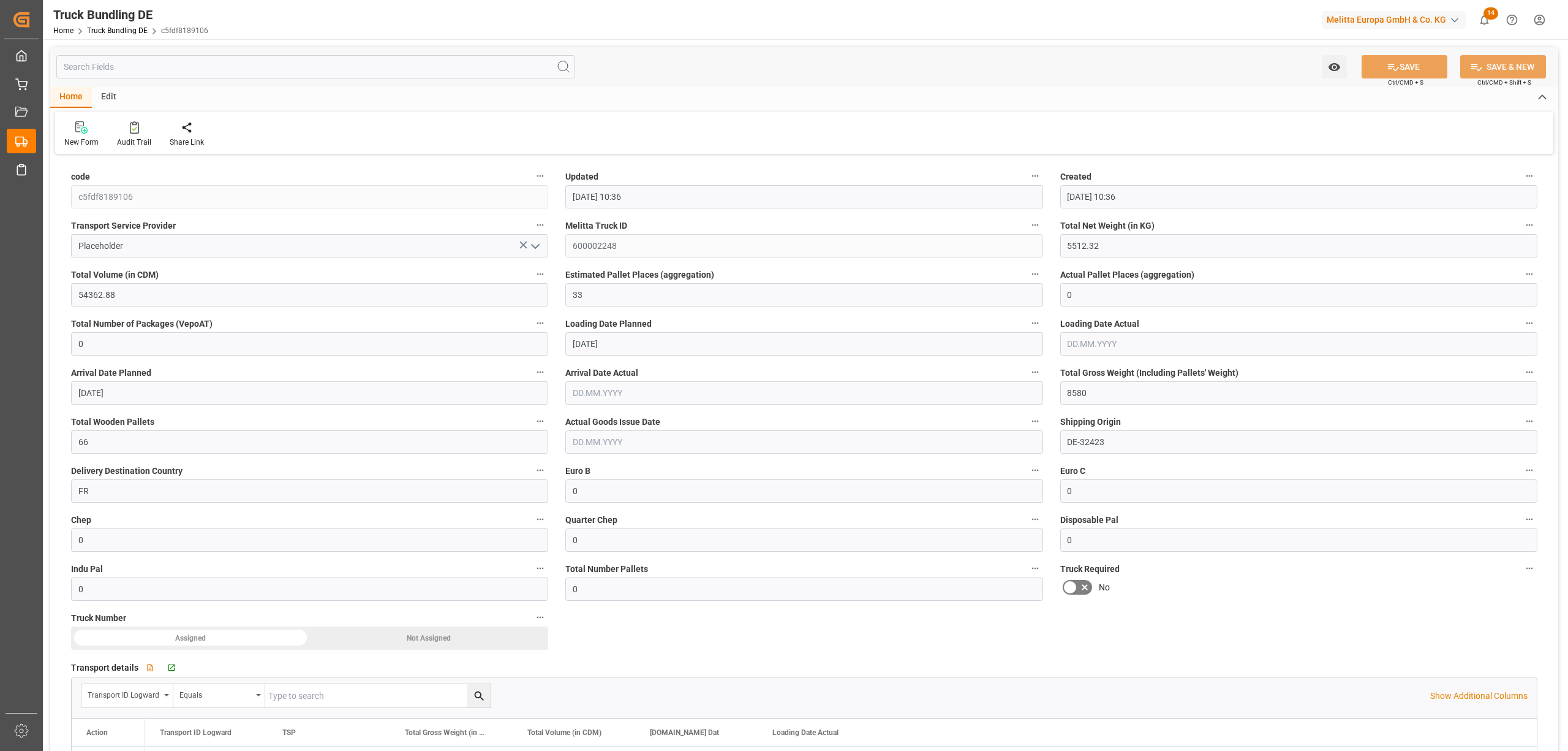
type input "03.09.2025 10:36"
type input "04.09.2025"
type input "08.09.2025"
type input "03.09.2025"
type input "03.09.2025 10:37"
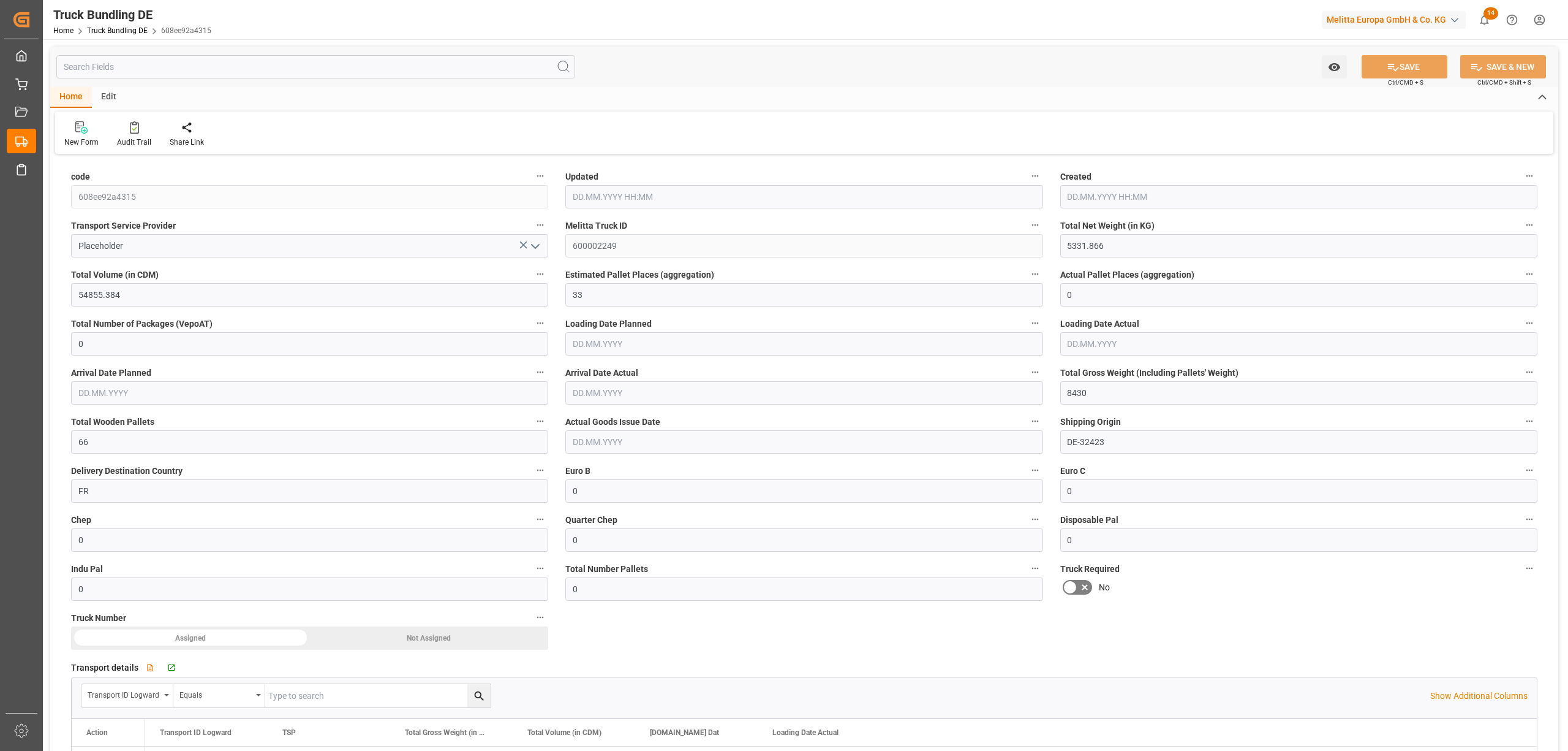
type input "03.09.2025 10:37"
type input "04.09.2025"
type input "08.09.2025"
type input "03.09.2025"
type input "[DATE] 10:37"
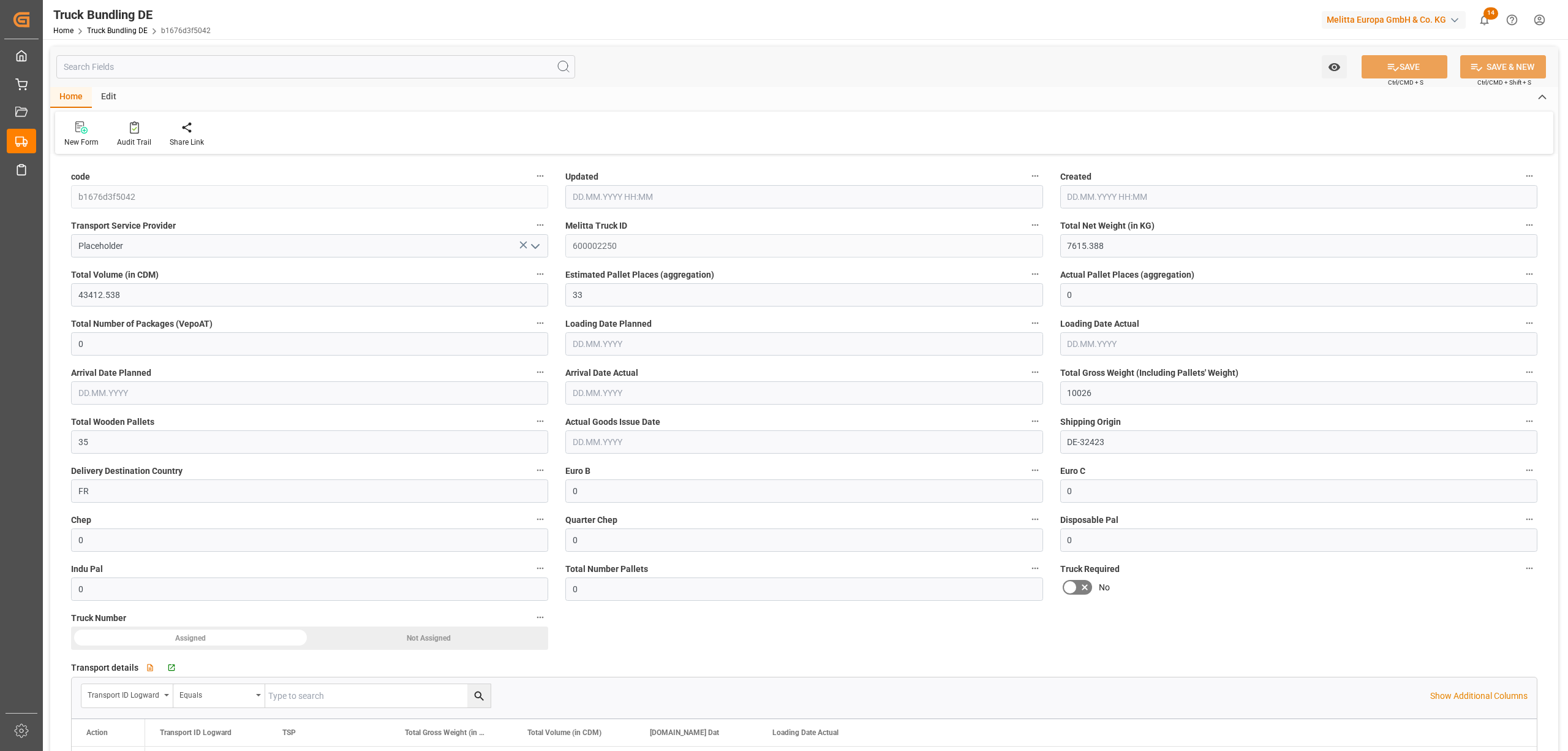
type input "03.09.2025 10:37"
type input "04.09.2025"
type input "08.09.2025"
type input "03.09.2025"
